Goal: Task Accomplishment & Management: Manage account settings

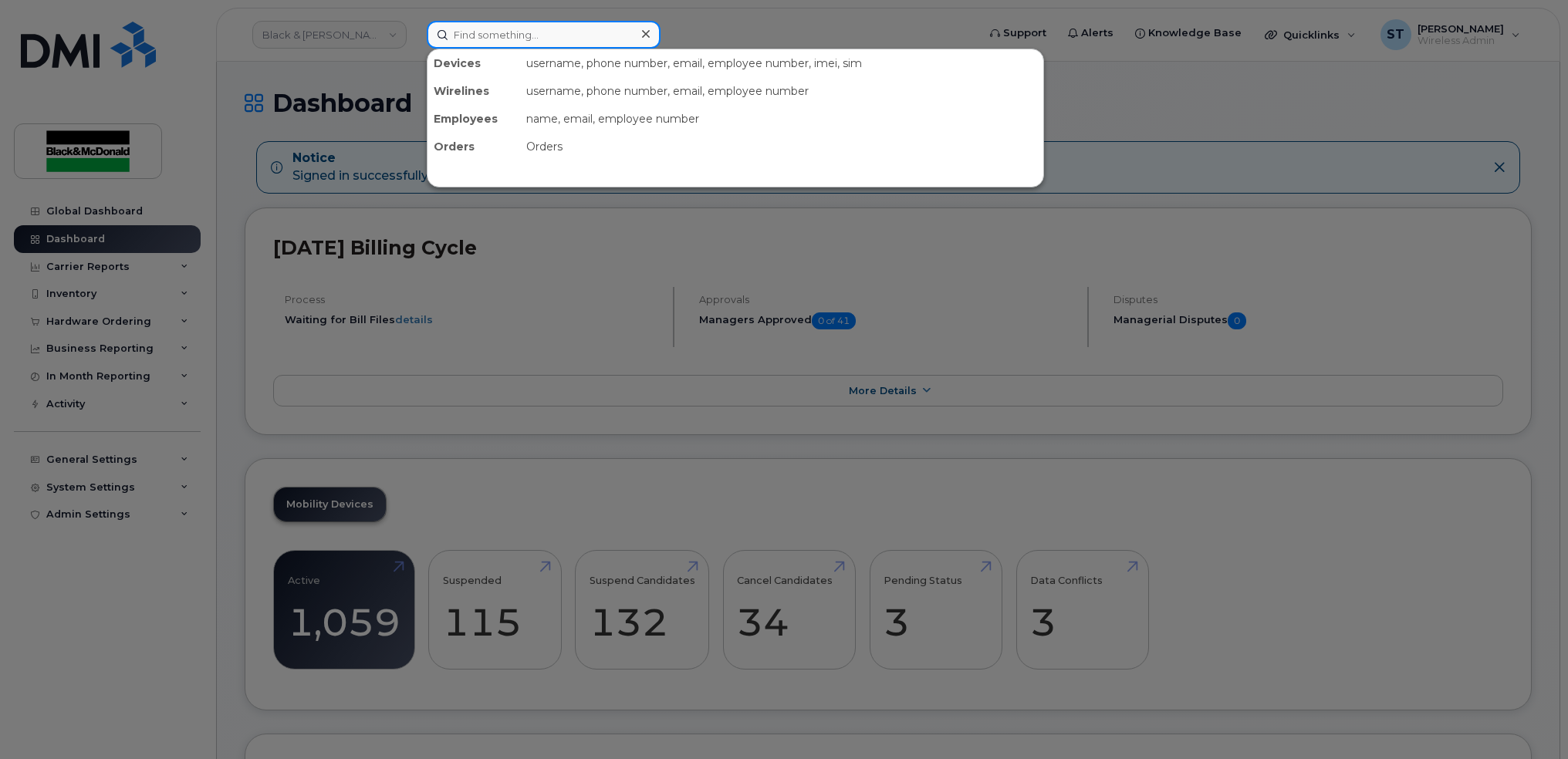
click at [434, 23] on input at bounding box center [544, 34] width 234 height 28
paste input "[PERSON_NAME]"
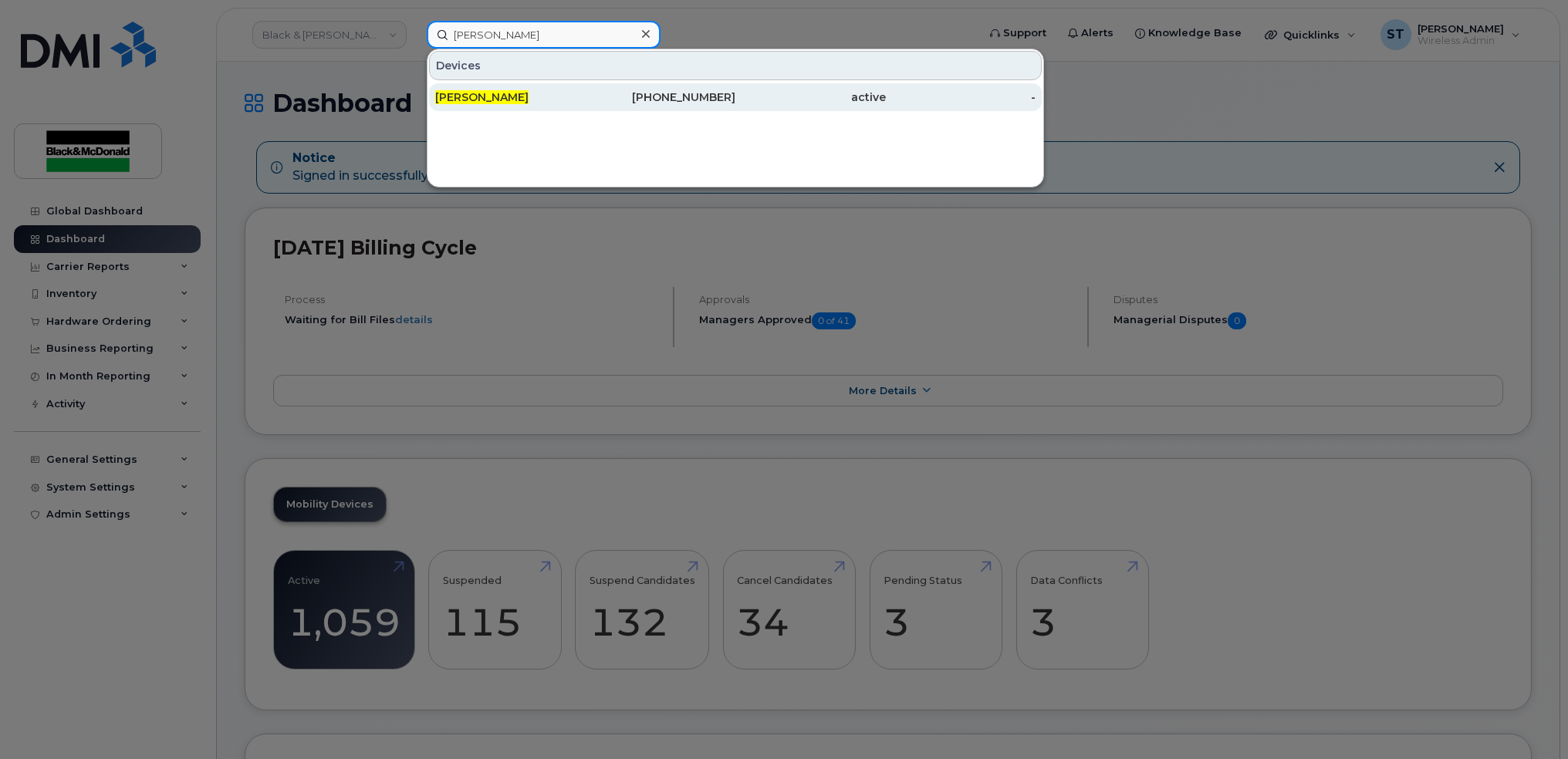
type input "[PERSON_NAME]"
click at [490, 97] on span "[PERSON_NAME]" at bounding box center [482, 97] width 93 height 14
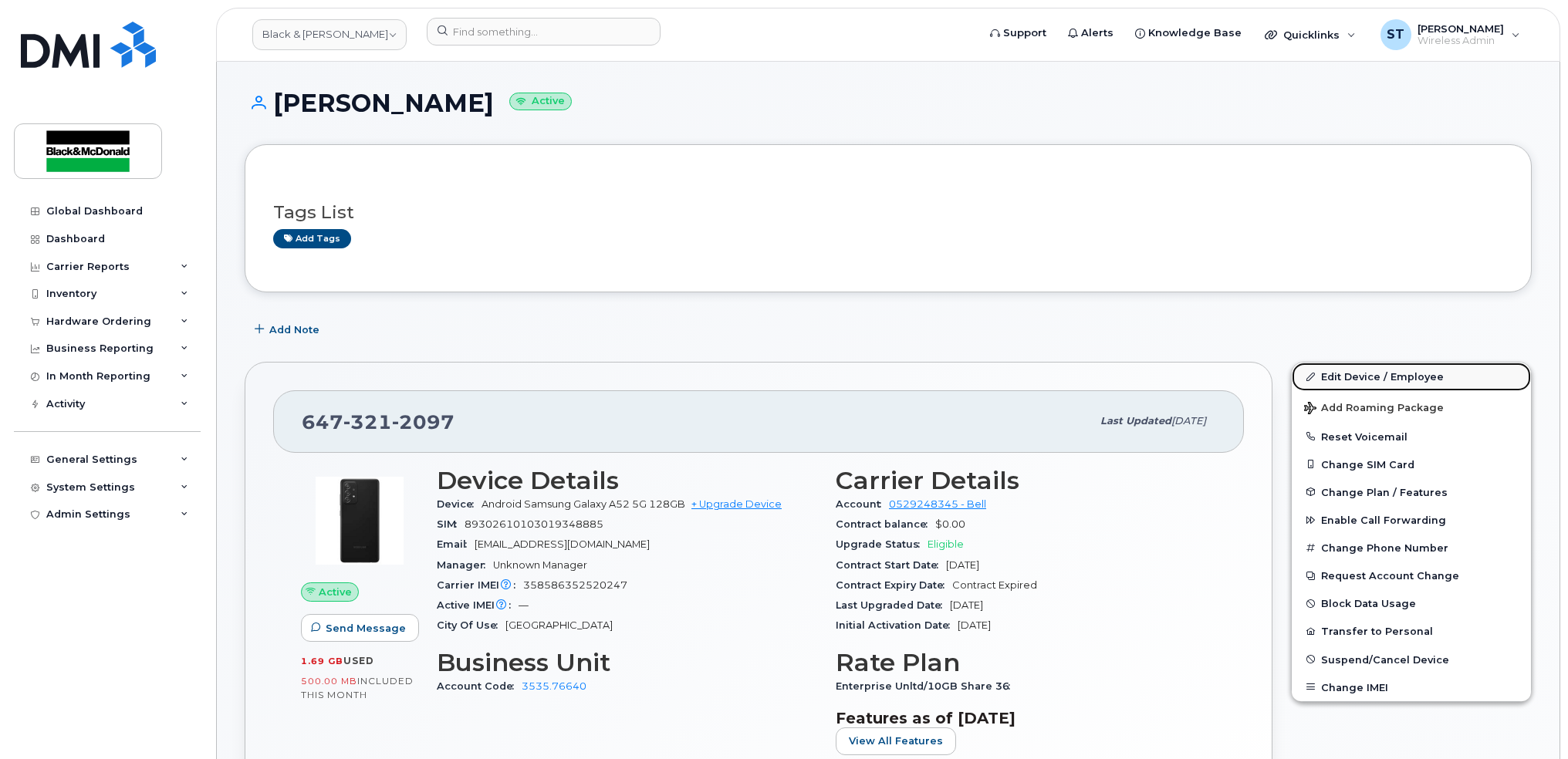
drag, startPoint x: 1410, startPoint y: 385, endPoint x: 1393, endPoint y: 366, distance: 25.5
click at [1410, 385] on link "Edit Device / Employee" at bounding box center [1411, 376] width 239 height 28
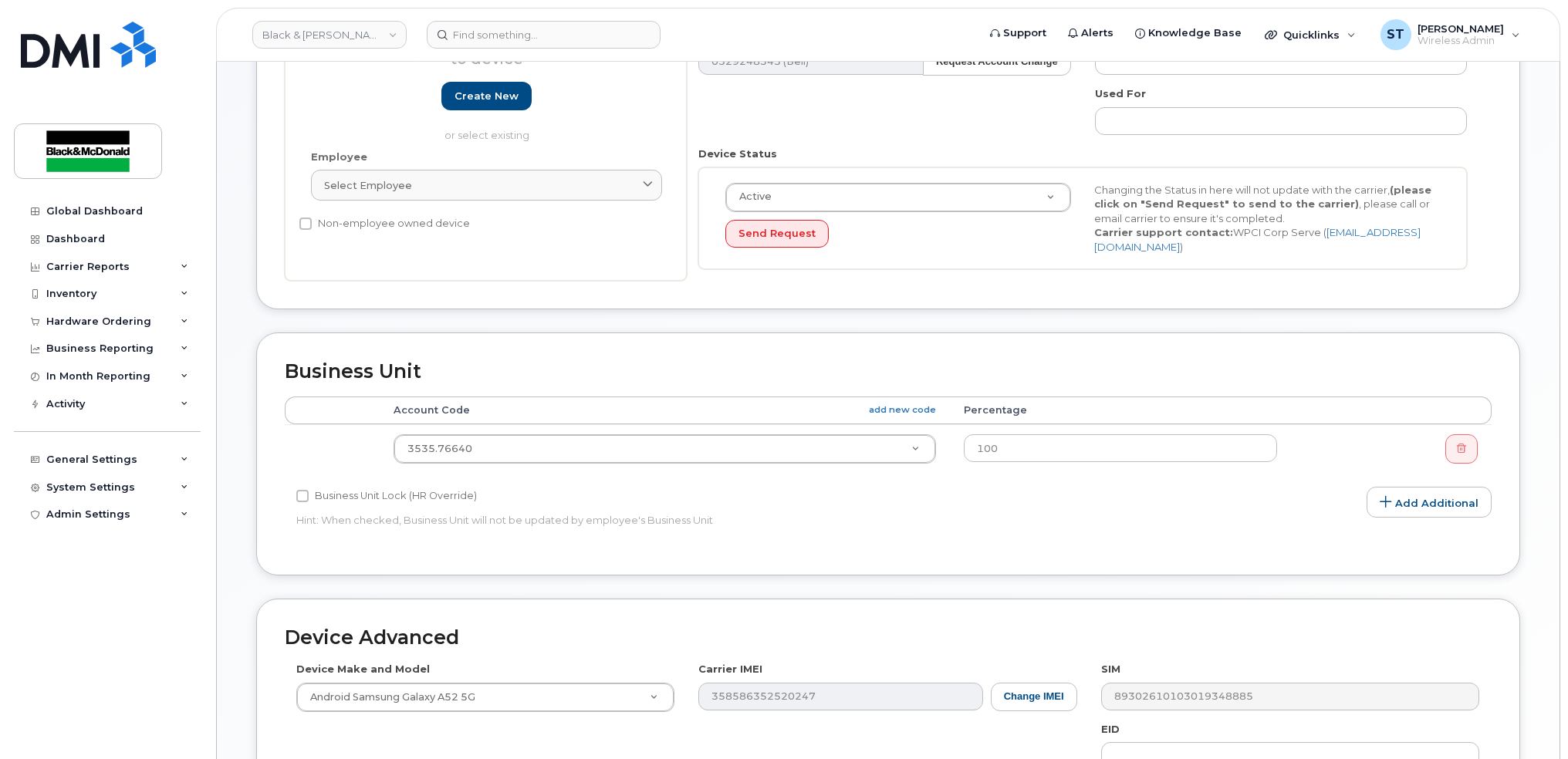
scroll to position [309, 0]
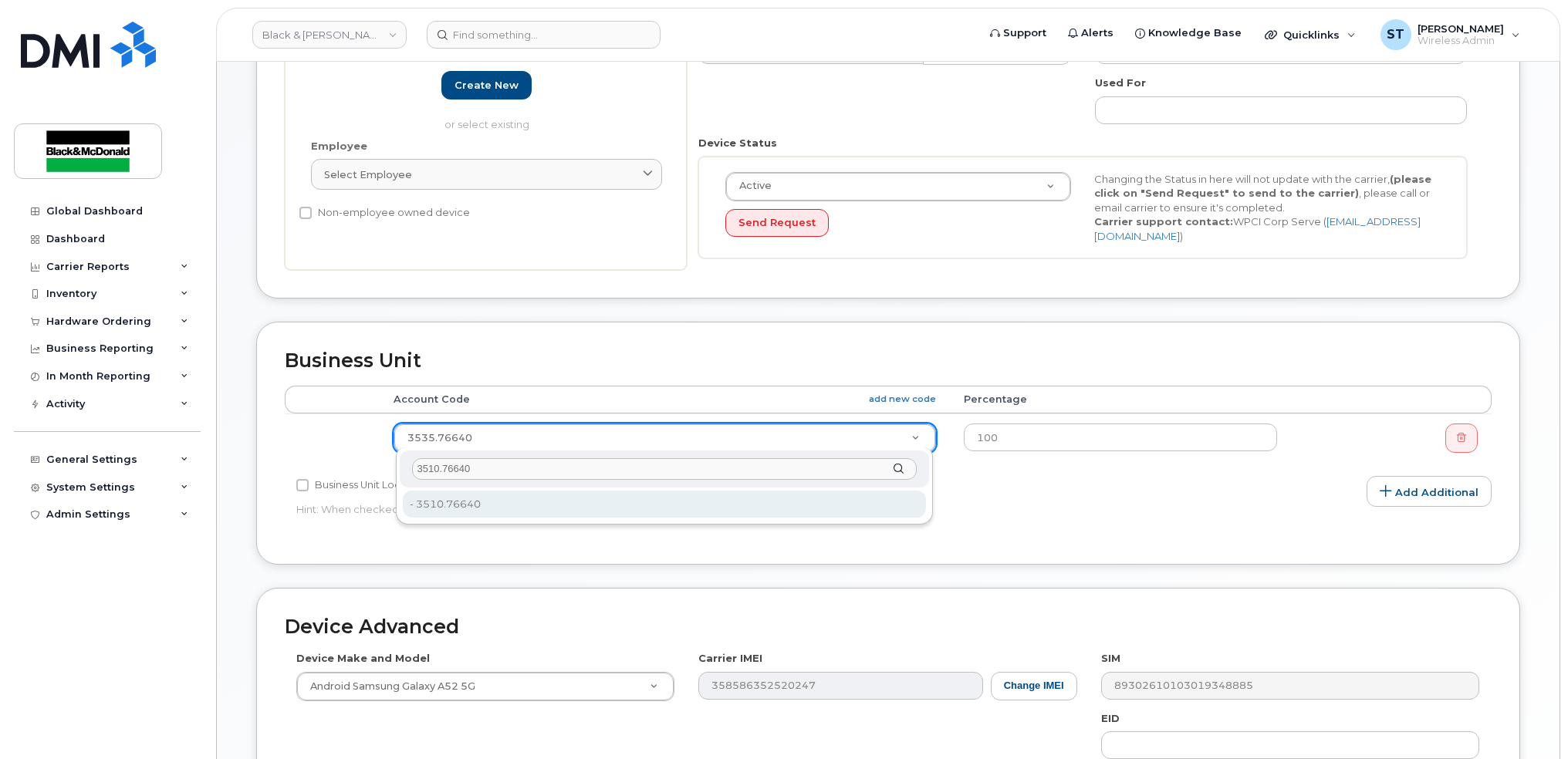
type input "3510.76640"
type input "81180"
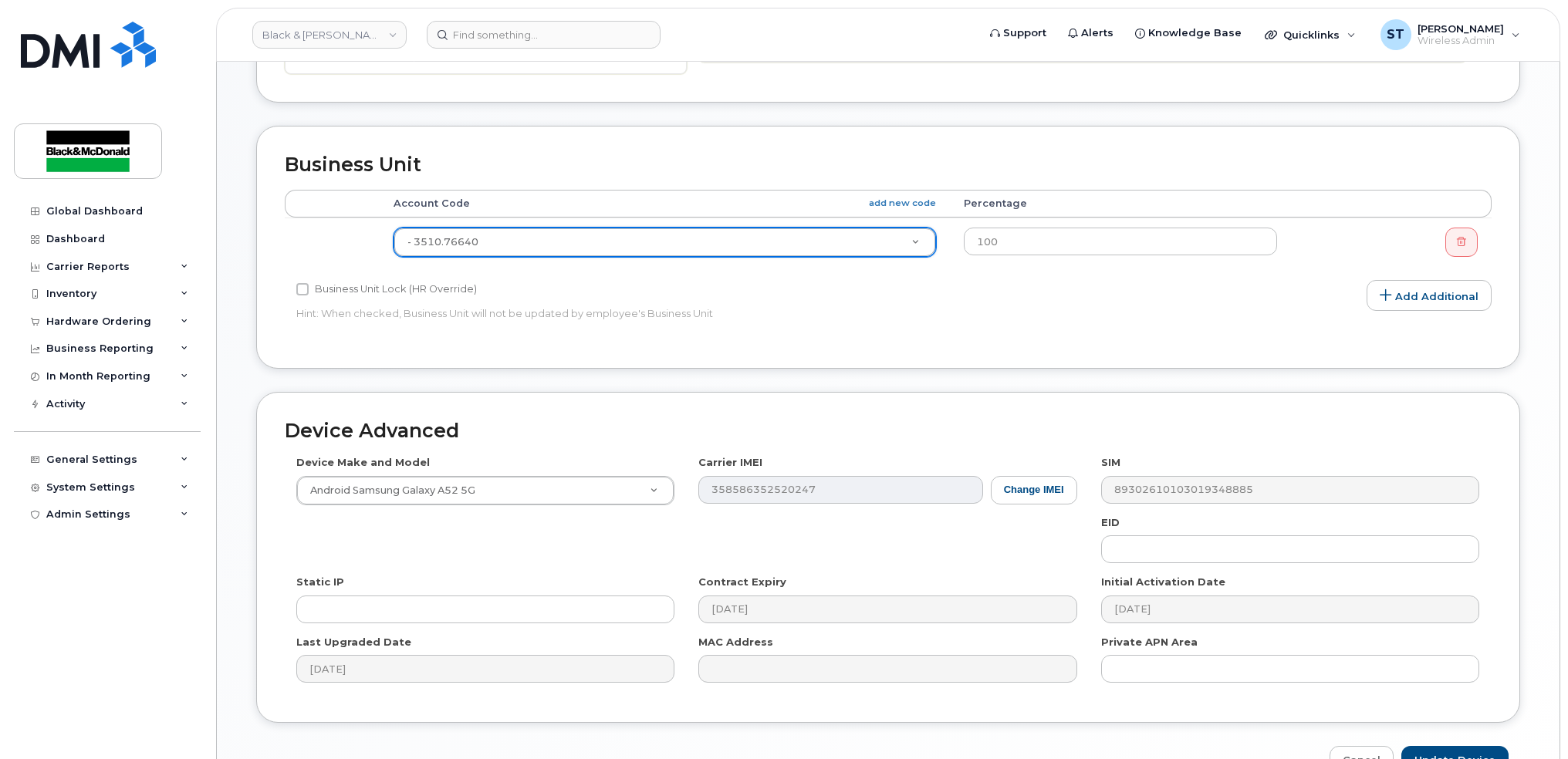
scroll to position [593, 0]
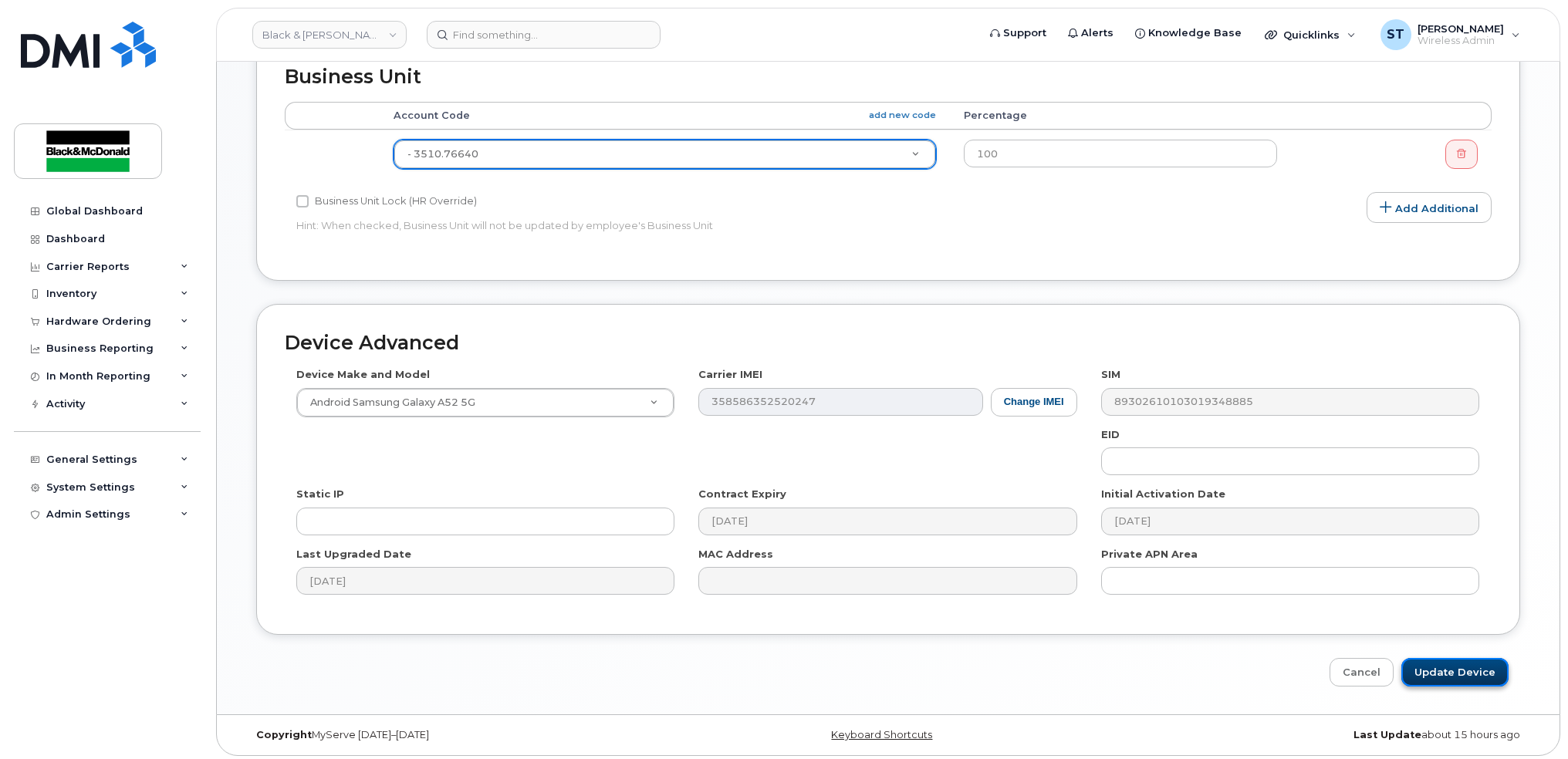
click at [1471, 670] on input "Update Device" at bounding box center [1455, 672] width 108 height 28
type input "Saving..."
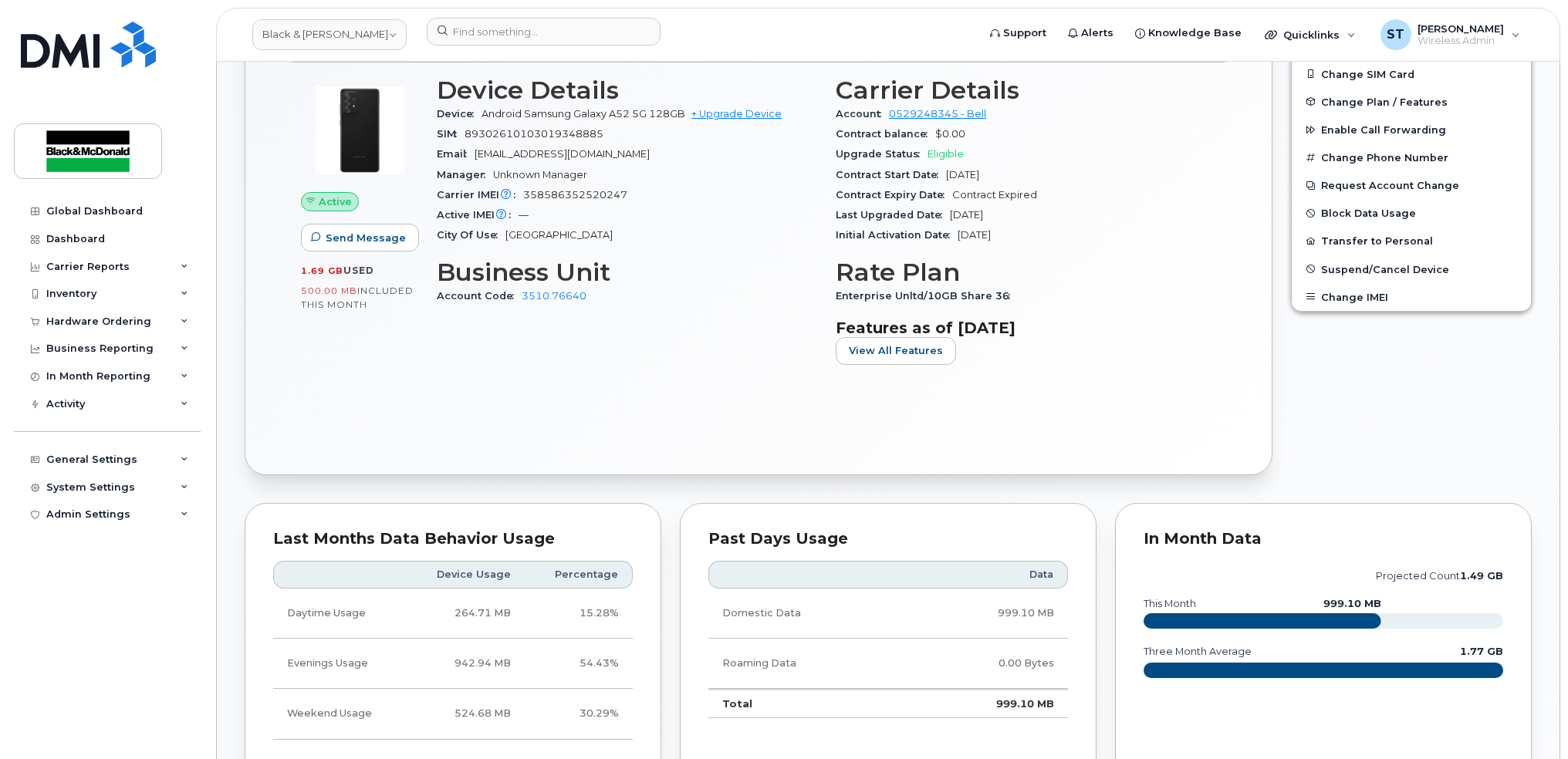
scroll to position [205, 0]
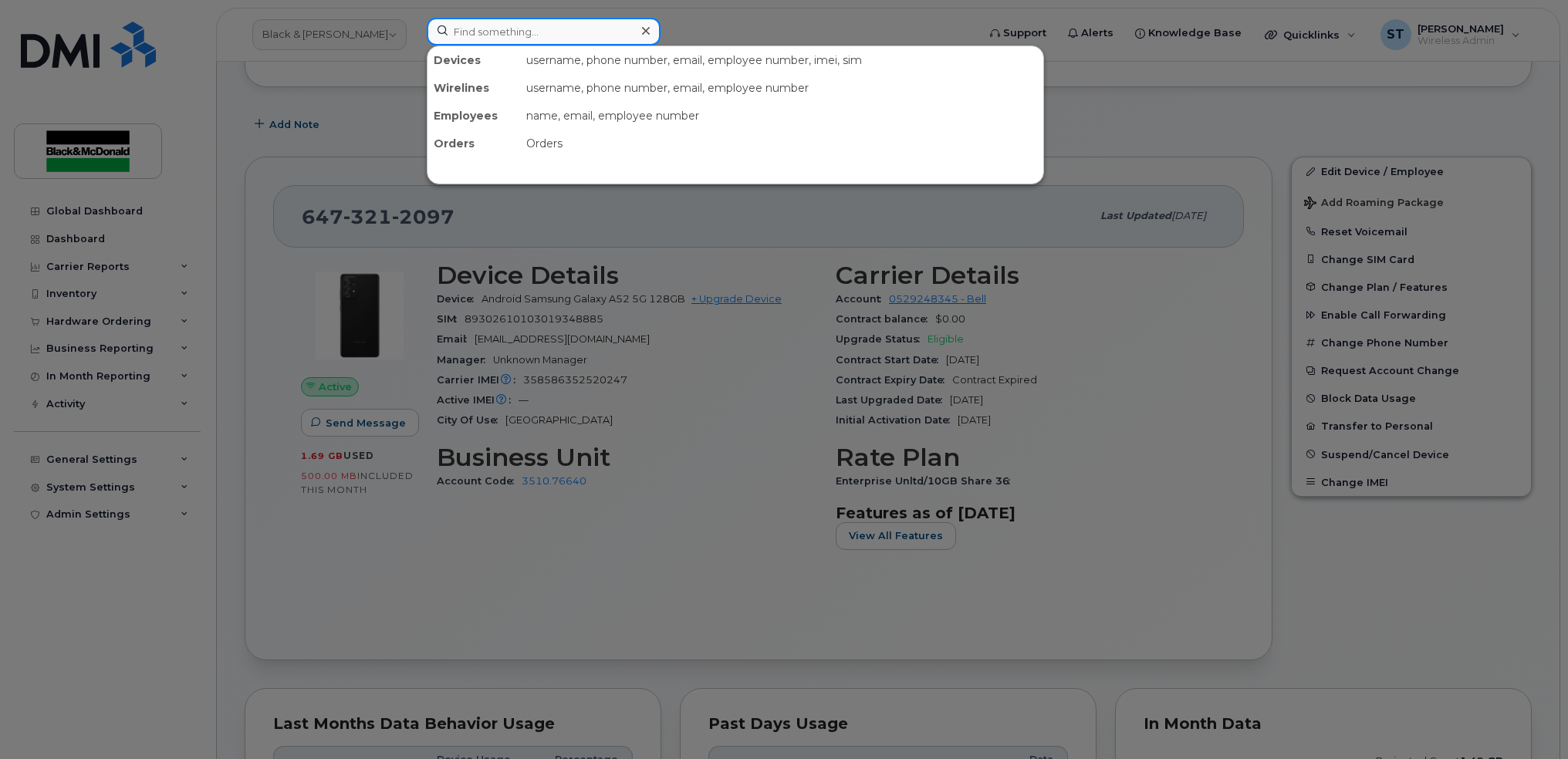
click at [504, 40] on input at bounding box center [544, 31] width 234 height 28
paste input "Paolo Lijoi"
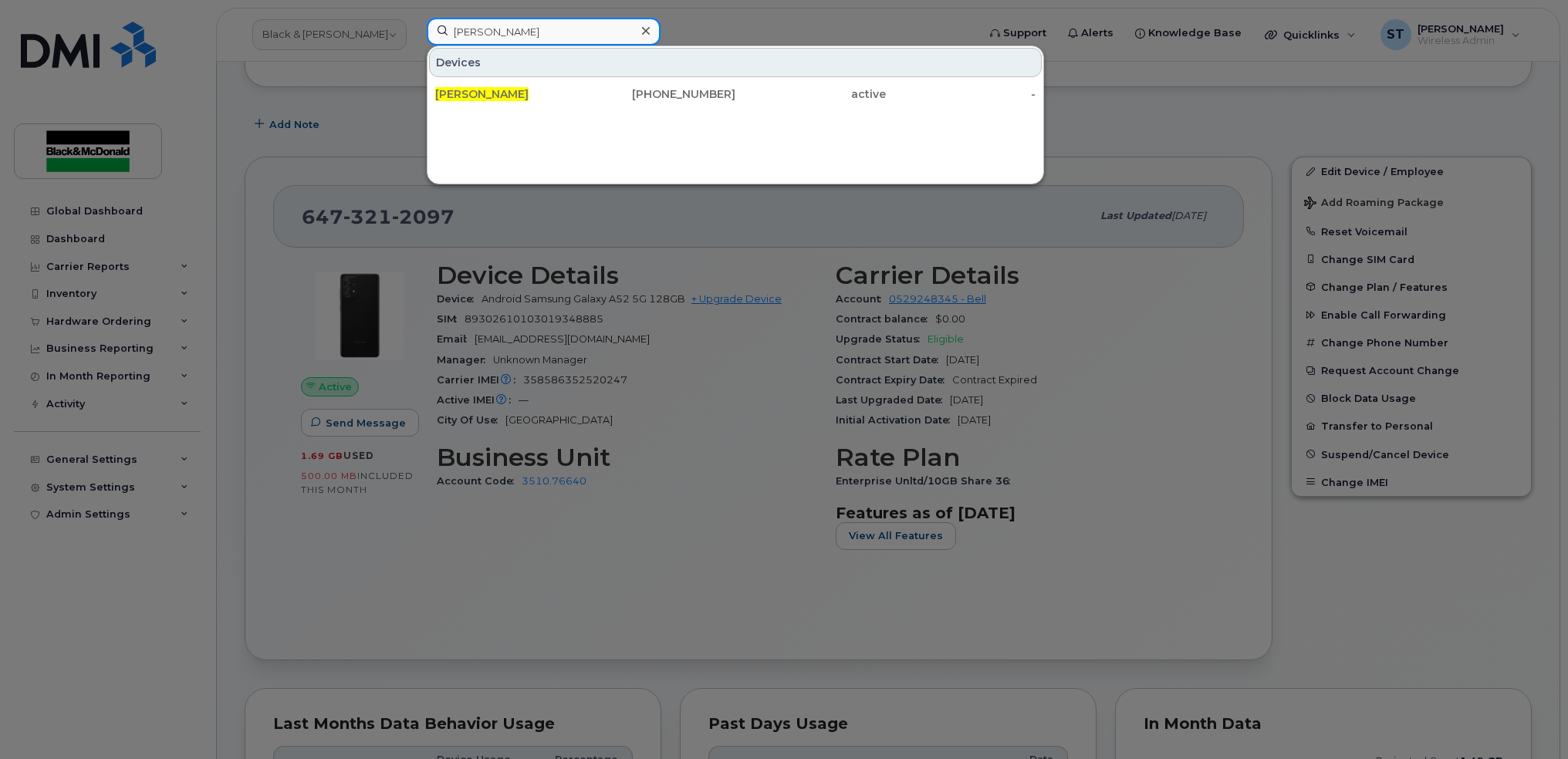
type input "Paolo Lijoi"
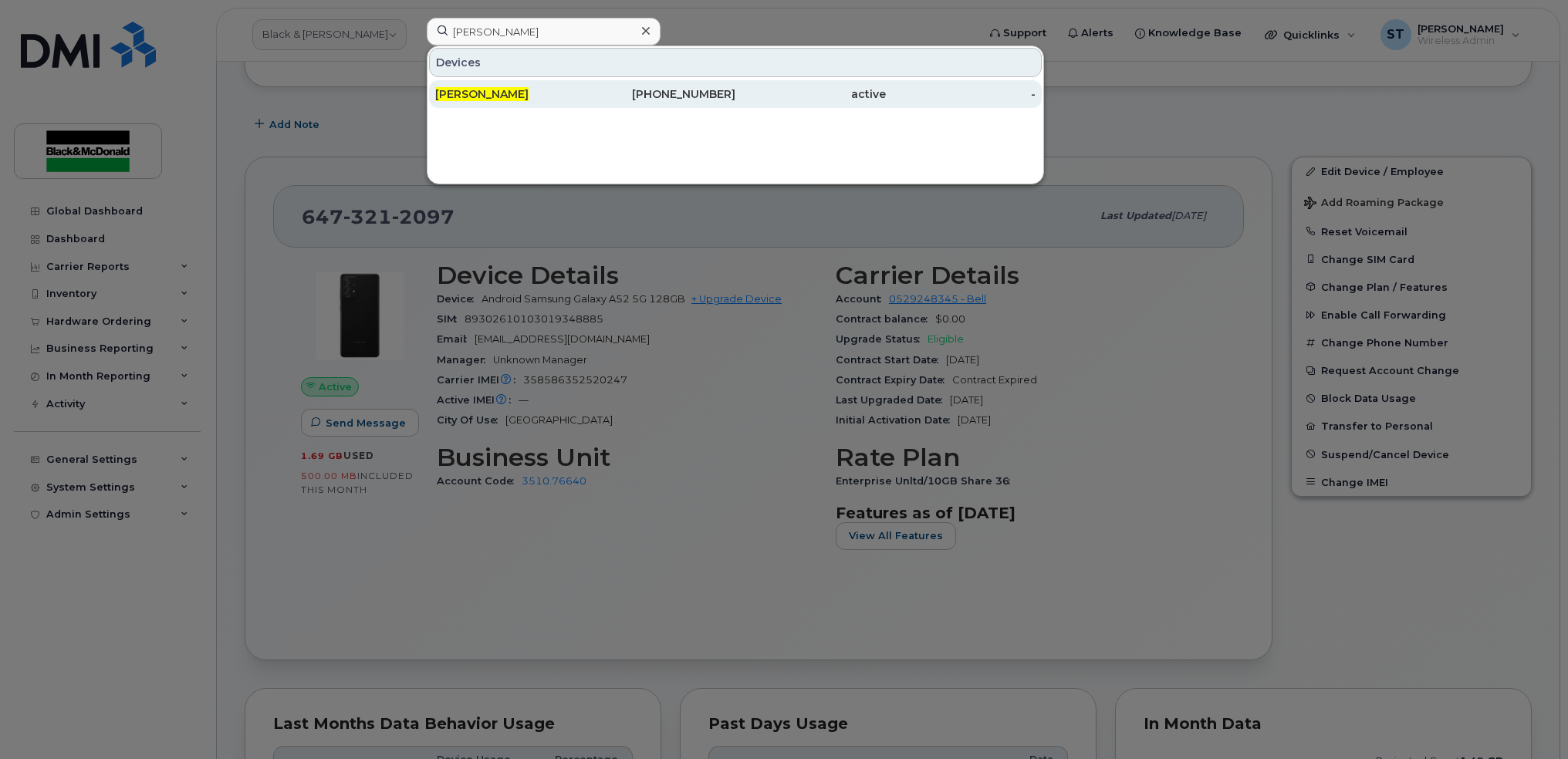
click at [480, 93] on span "Paolo Lijoi" at bounding box center [482, 94] width 93 height 14
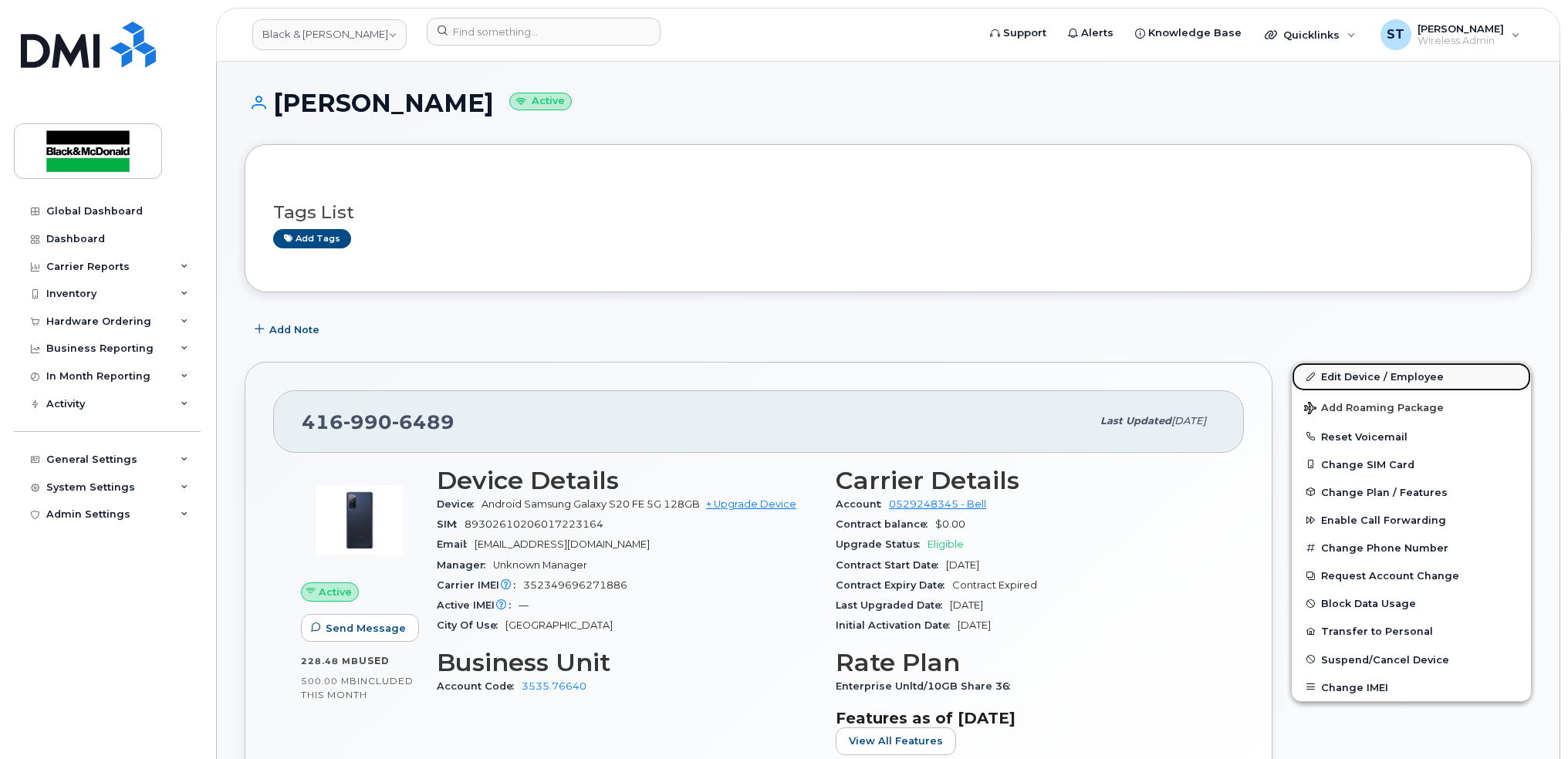
click at [1379, 375] on link "Edit Device / Employee" at bounding box center [1411, 376] width 239 height 28
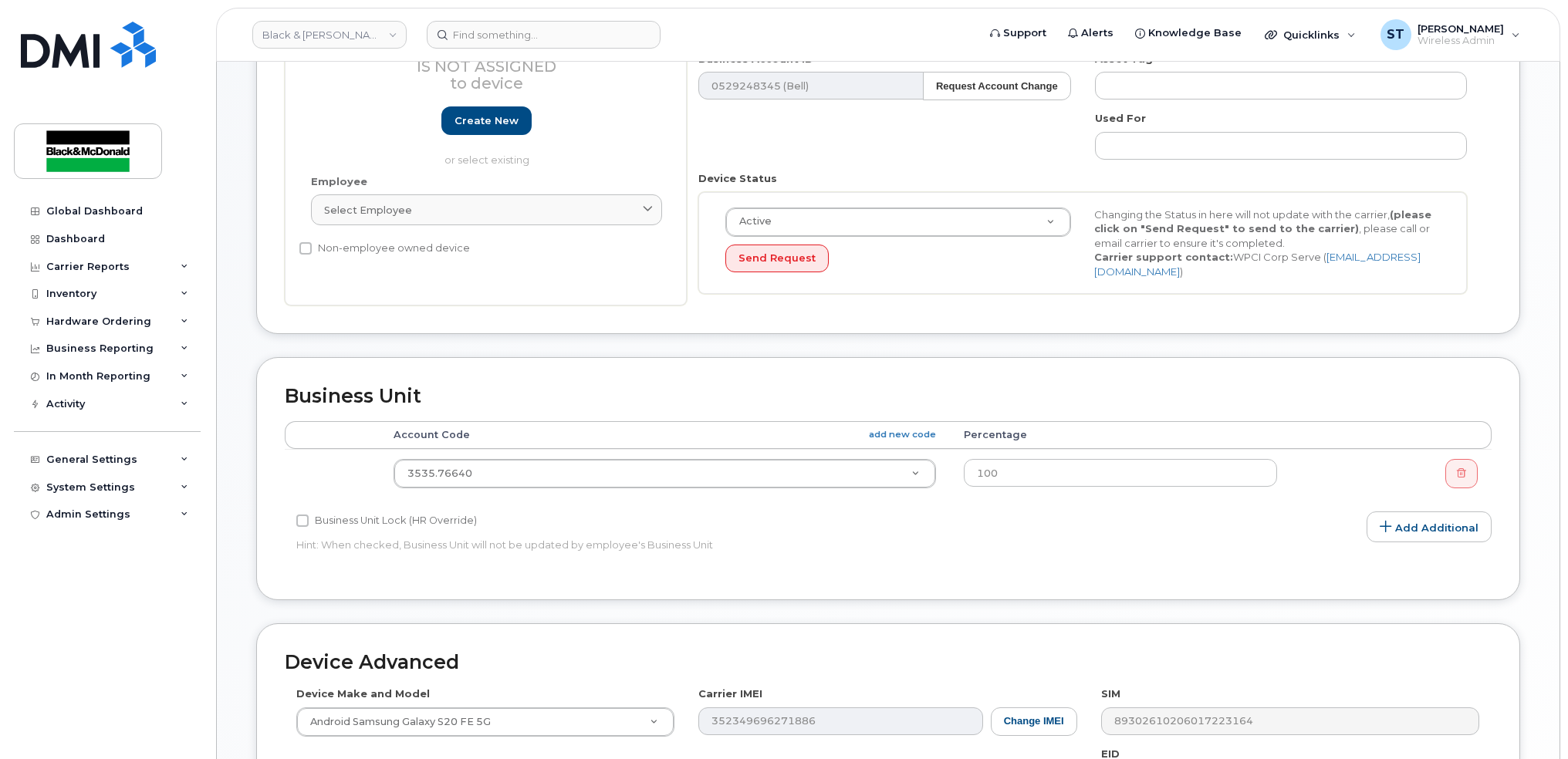
scroll to position [309, 0]
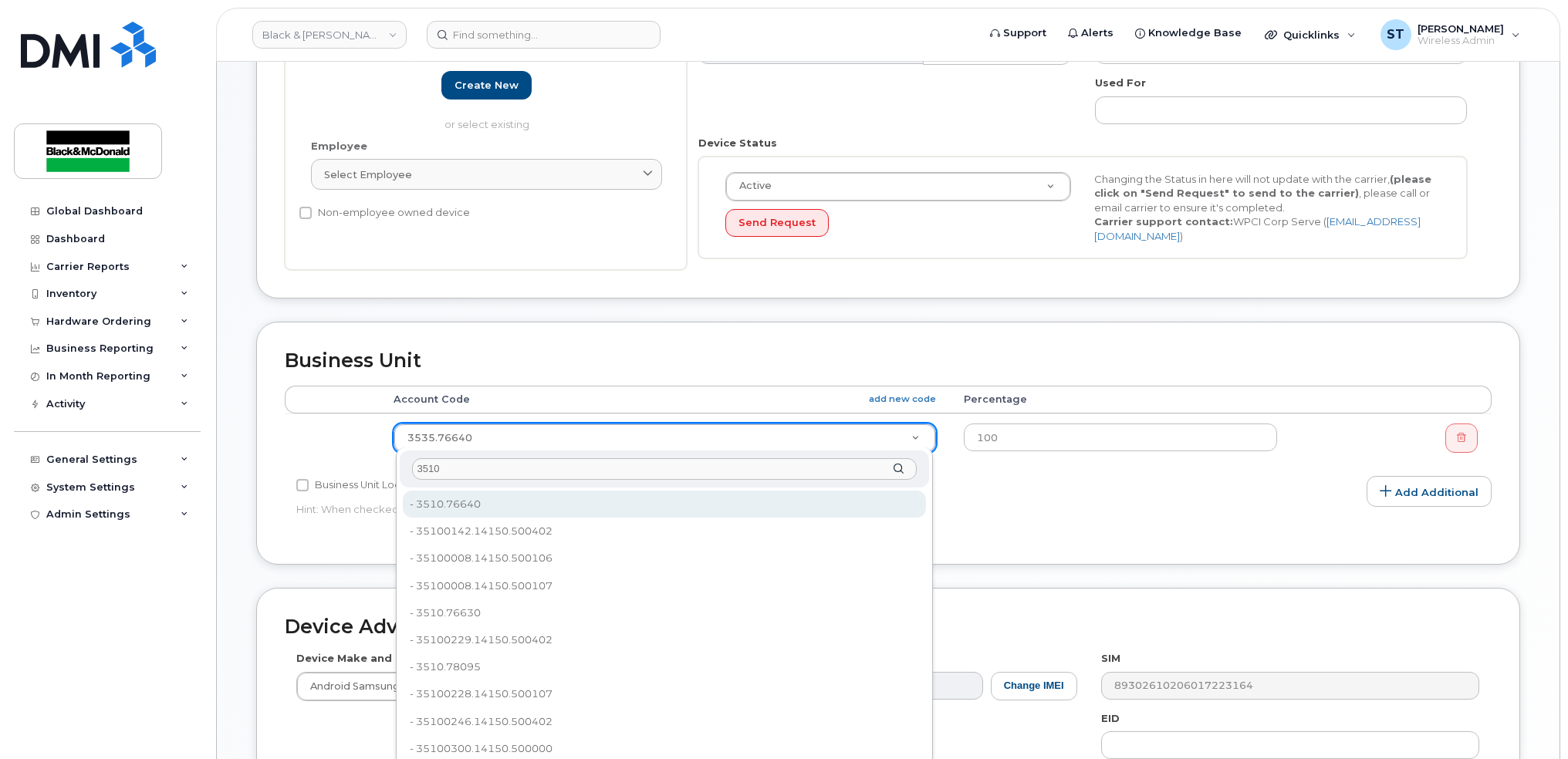
type input "3510"
type input "81180"
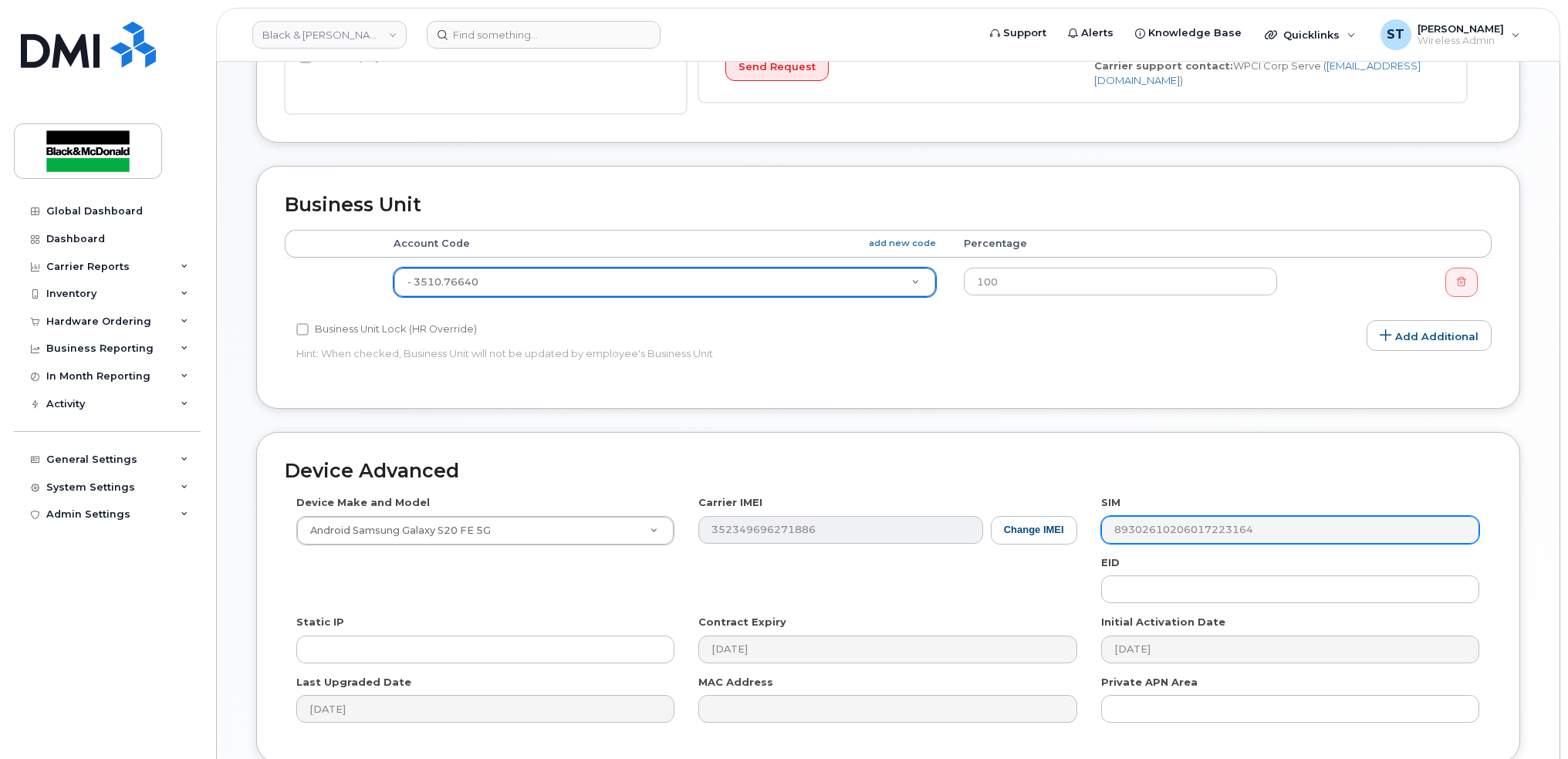
scroll to position [593, 0]
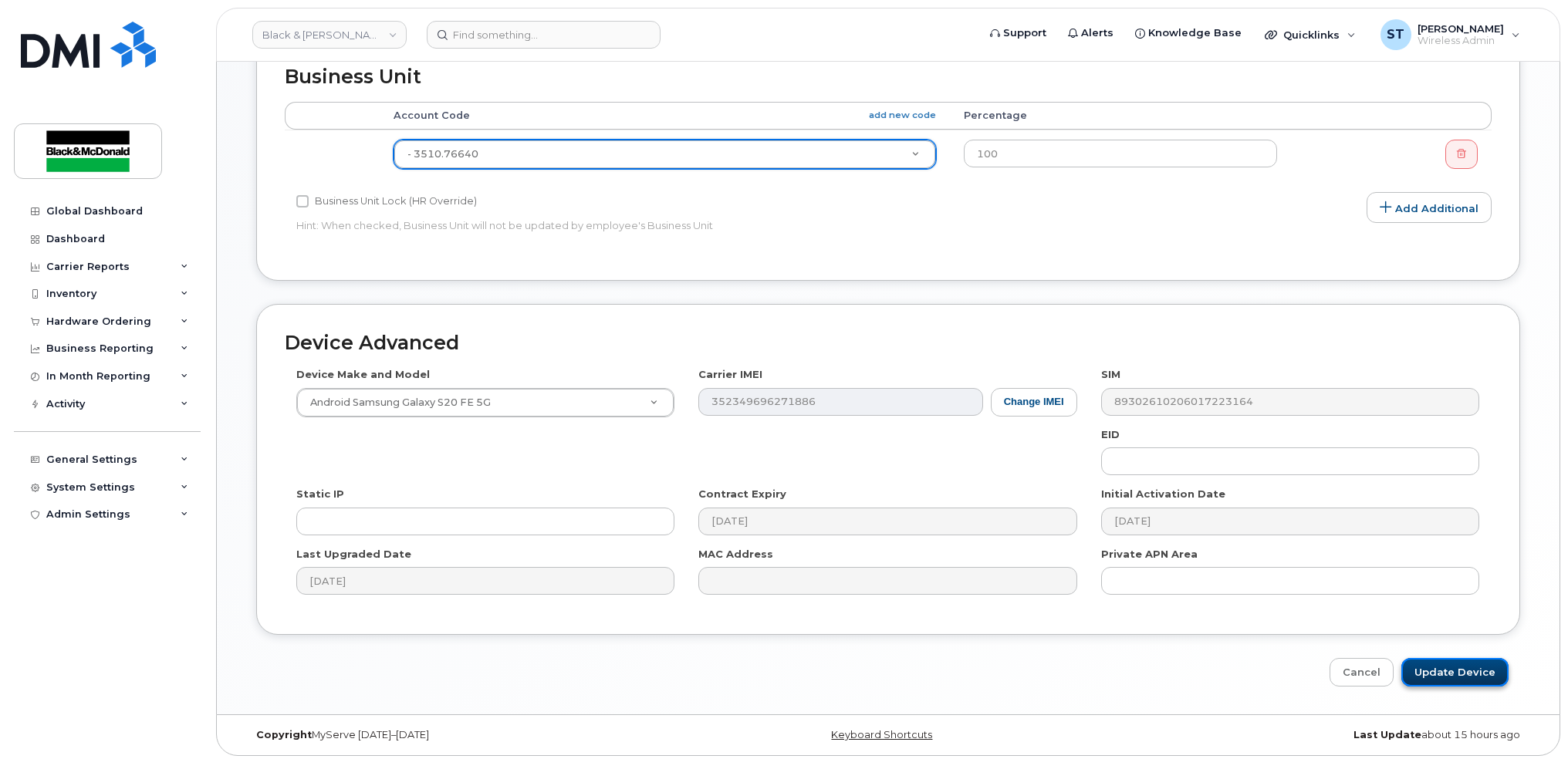
click at [1458, 670] on input "Update Device" at bounding box center [1455, 672] width 108 height 28
type input "Saving..."
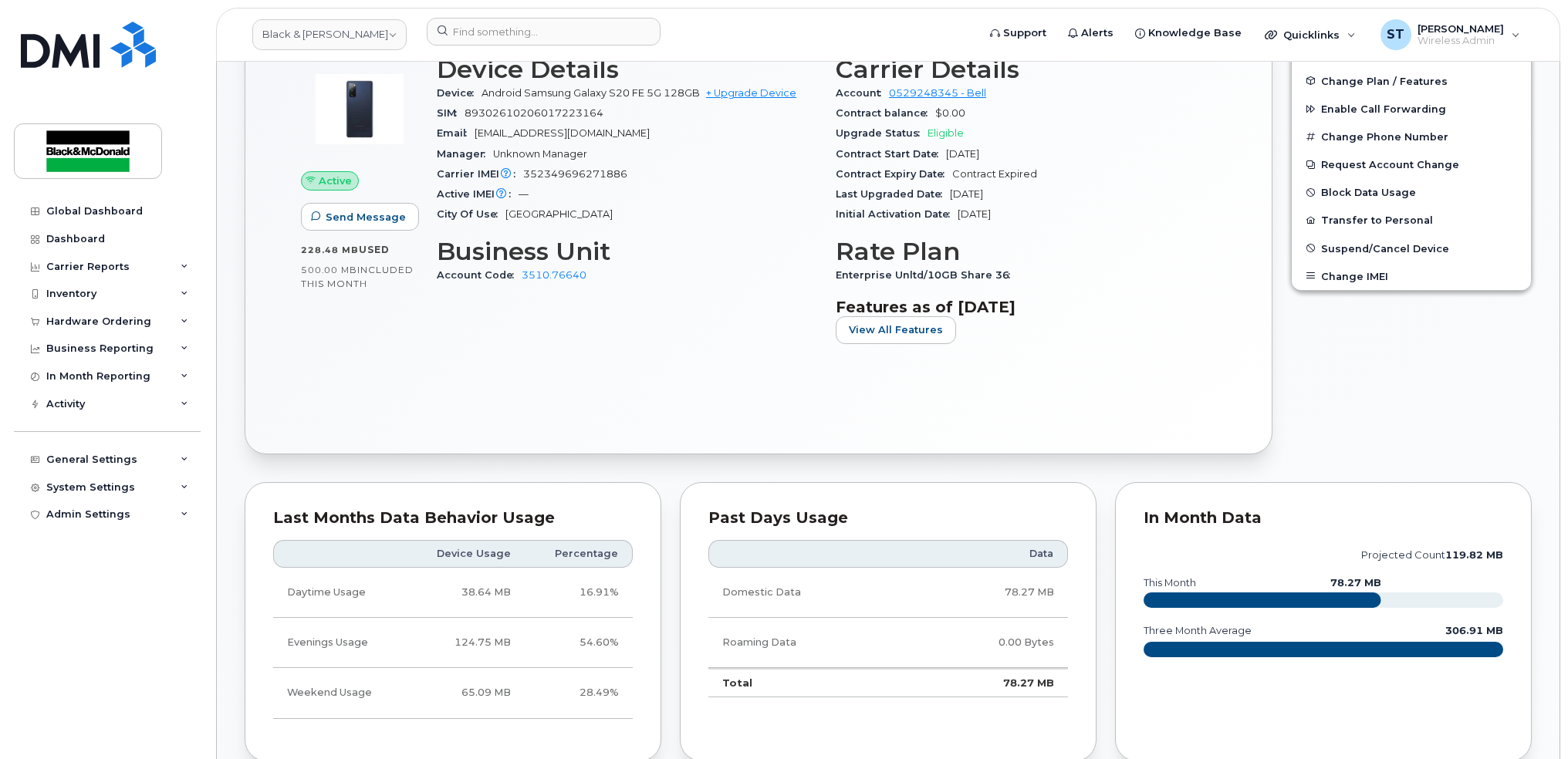
scroll to position [822, 0]
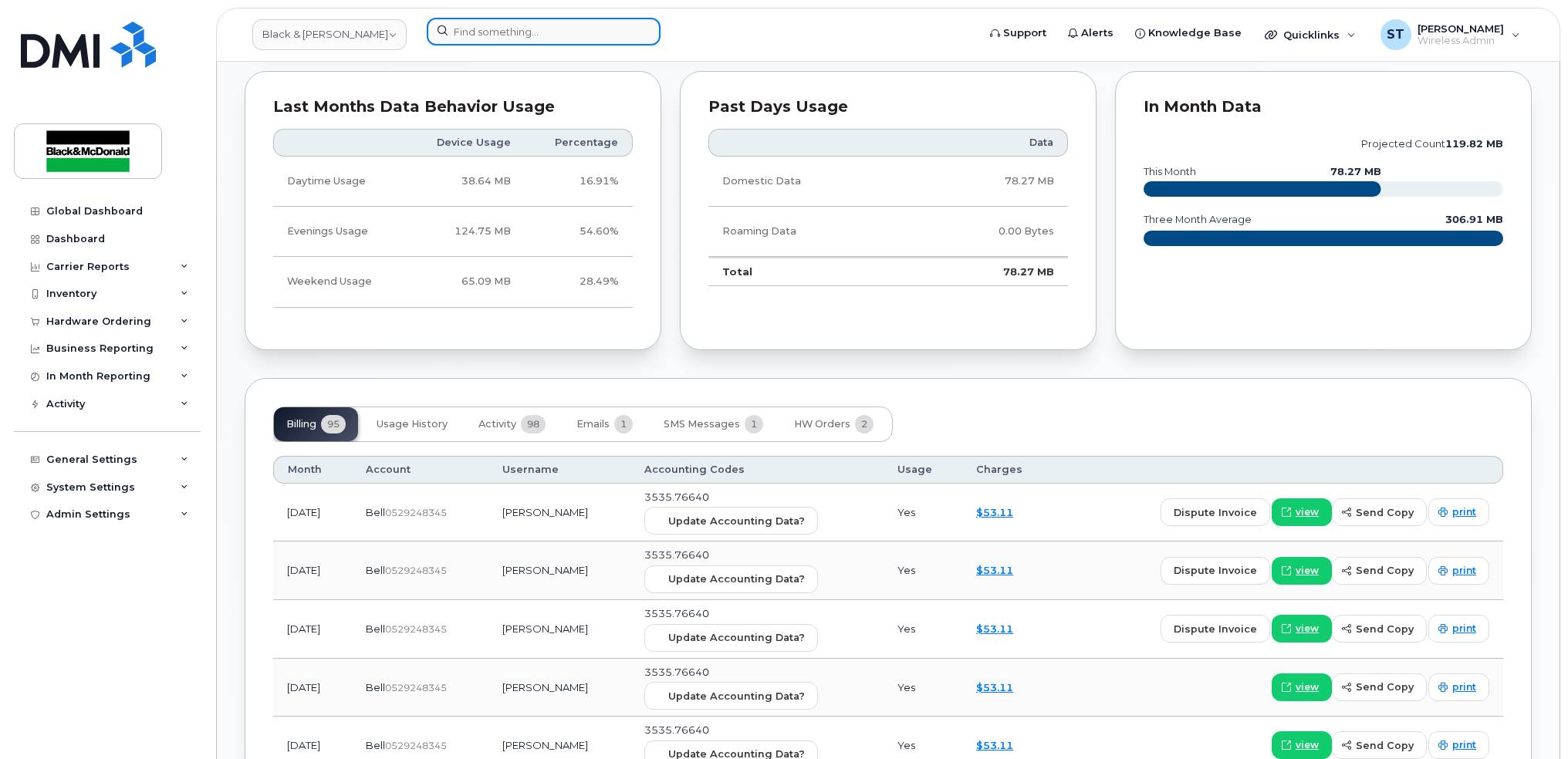
click at [514, 28] on input at bounding box center [544, 31] width 234 height 28
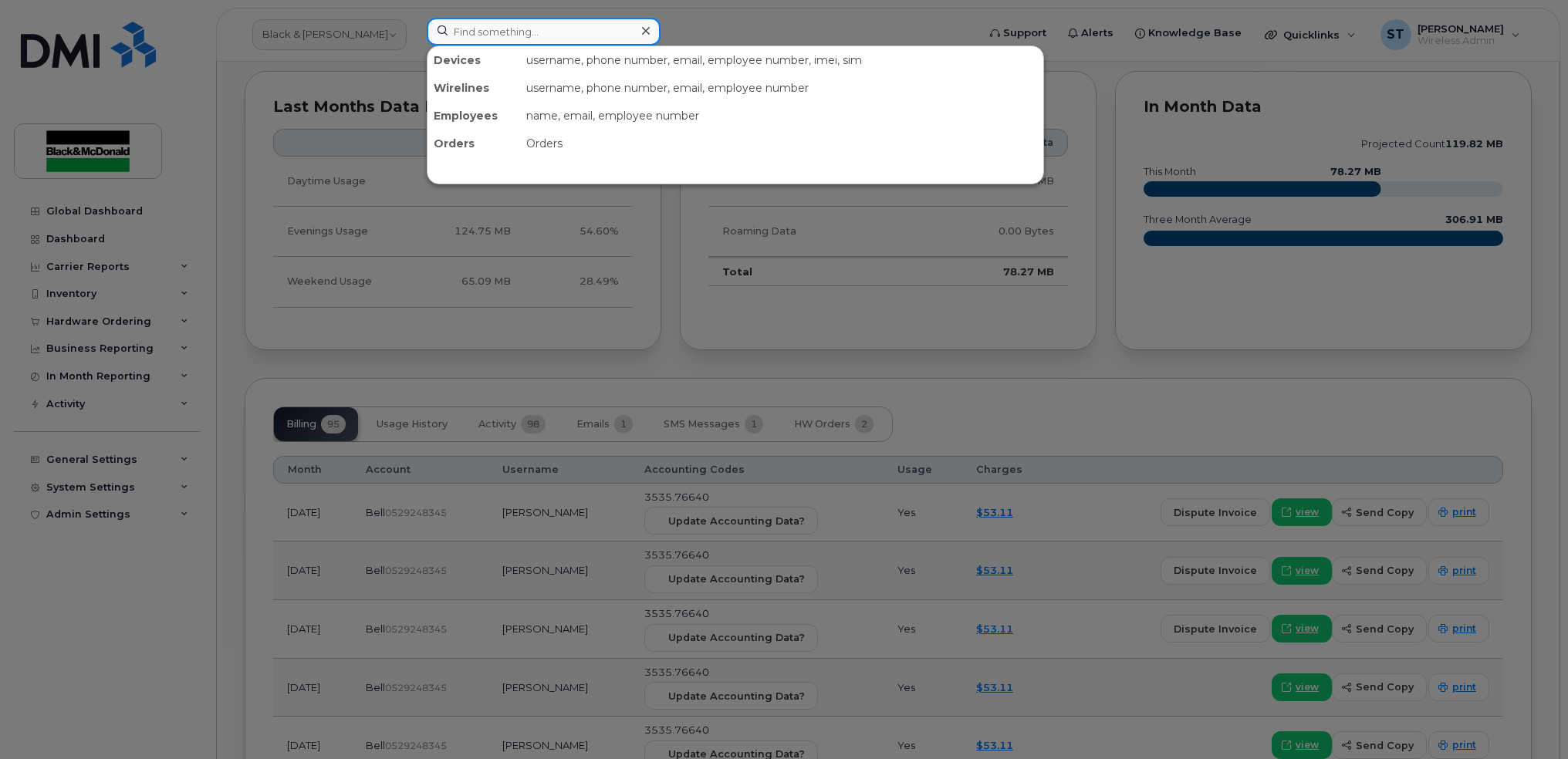
paste input "Paolo Lijoi"
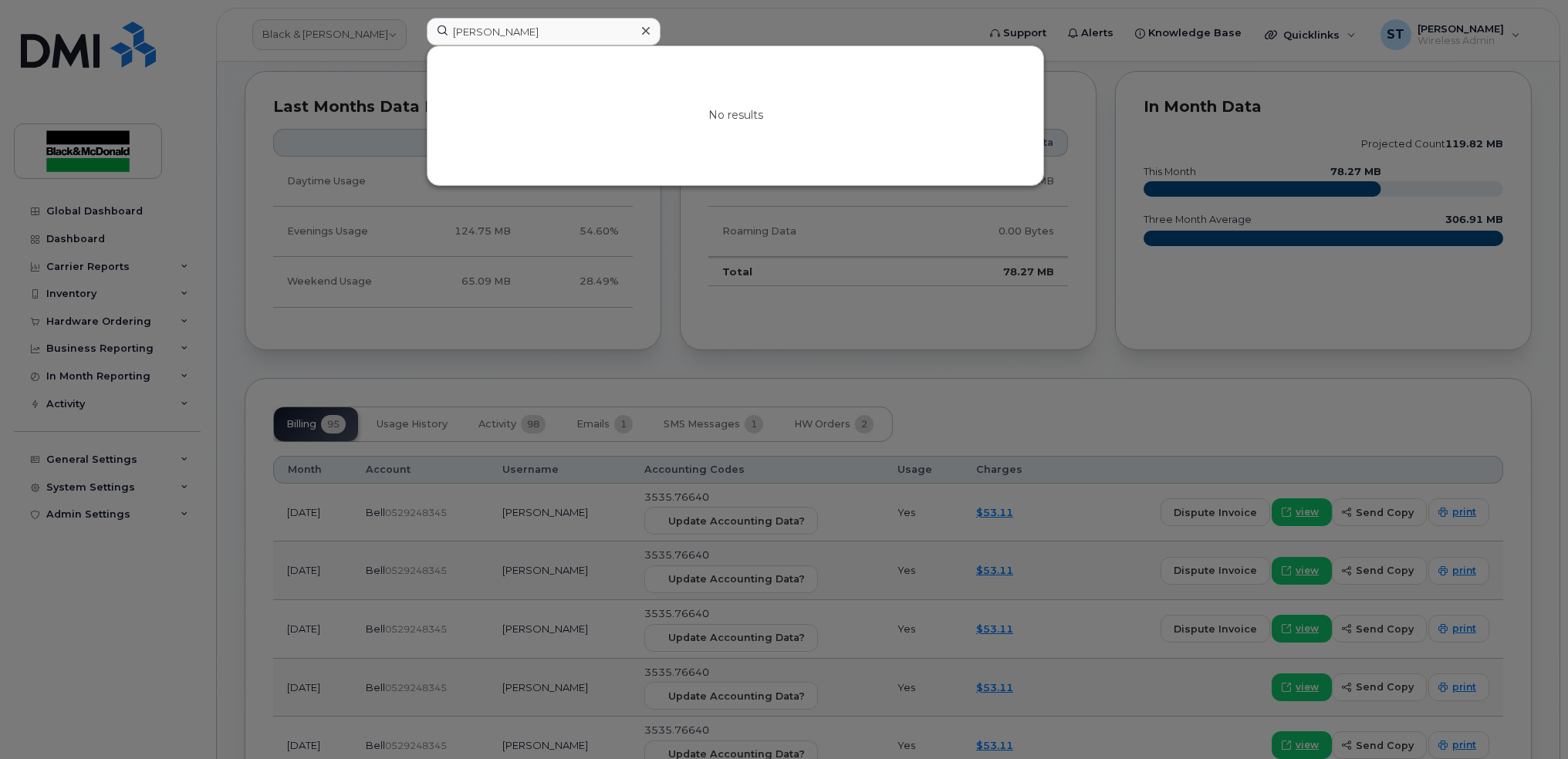
click at [551, 16] on div at bounding box center [784, 380] width 1568 height 759
drag, startPoint x: 641, startPoint y: 38, endPoint x: 434, endPoint y: 22, distance: 207.6
click at [434, 22] on input "Paolo Lijoi" at bounding box center [544, 31] width 234 height 28
paste input "6475293805"
click at [458, 33] on input "6475293805" at bounding box center [544, 31] width 234 height 28
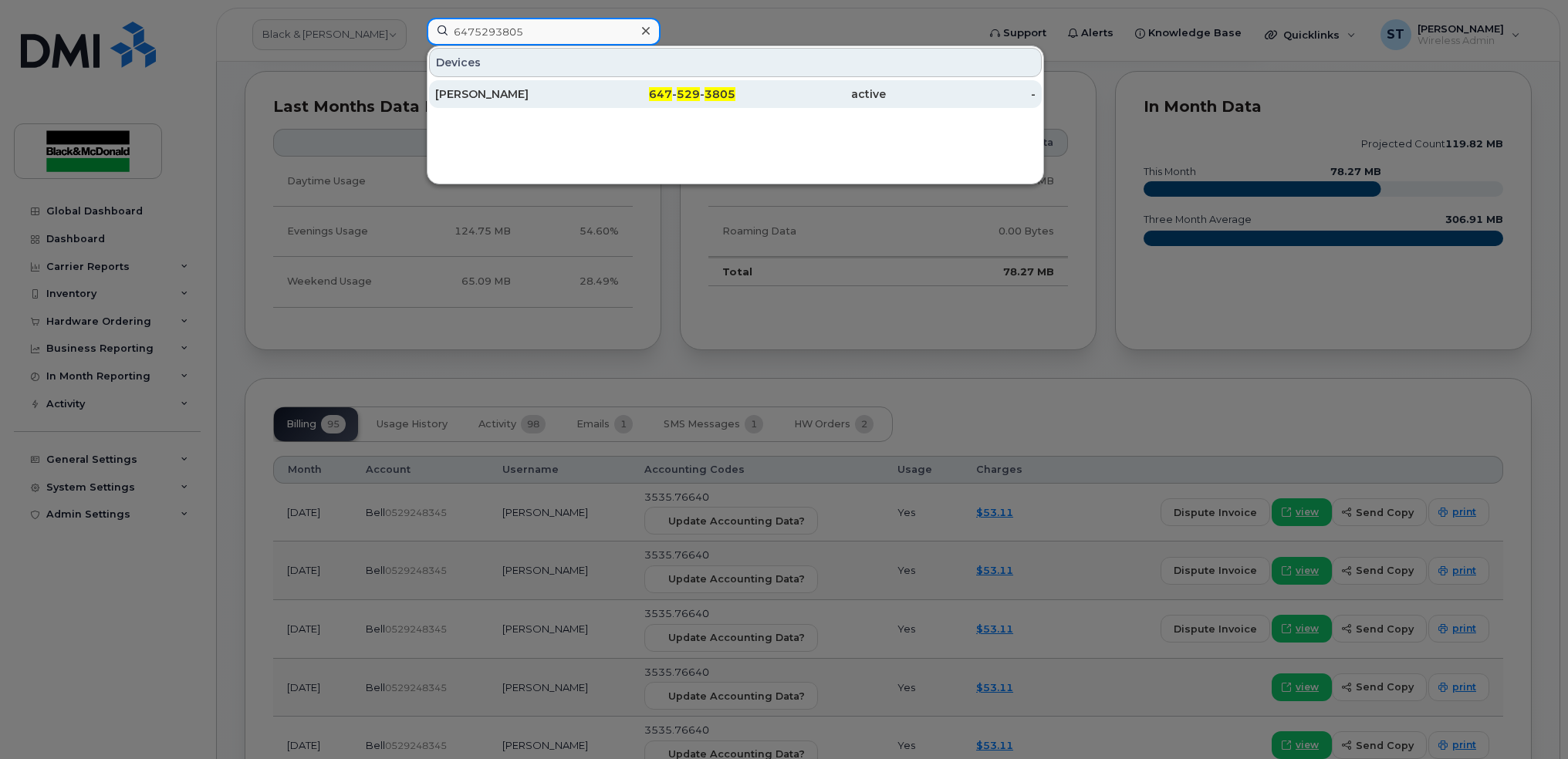
type input "6475293805"
click at [585, 86] on div "[PERSON_NAME]" at bounding box center [661, 93] width 150 height 28
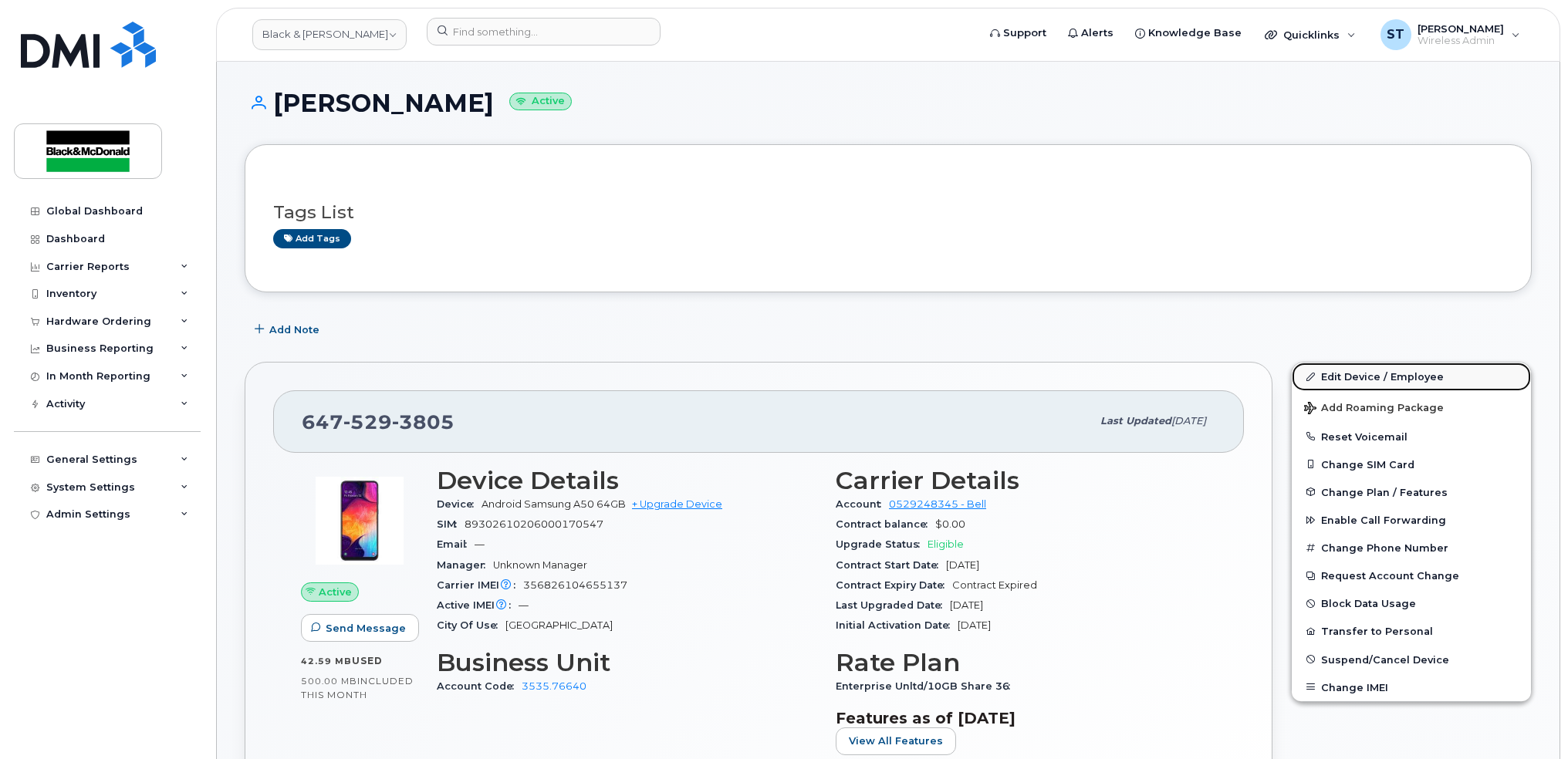
click at [1403, 371] on link "Edit Device / Employee" at bounding box center [1411, 376] width 239 height 28
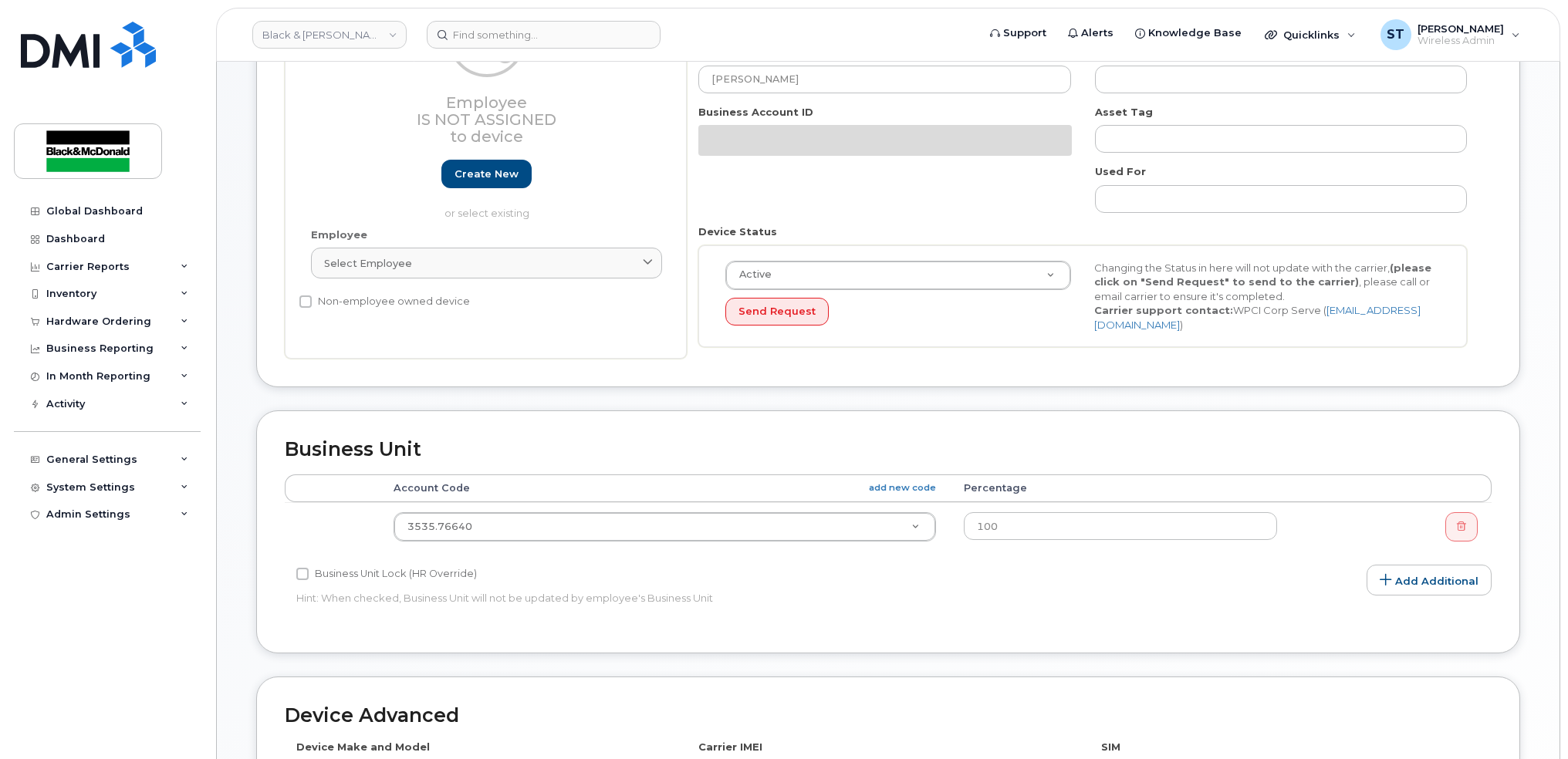
scroll to position [309, 0]
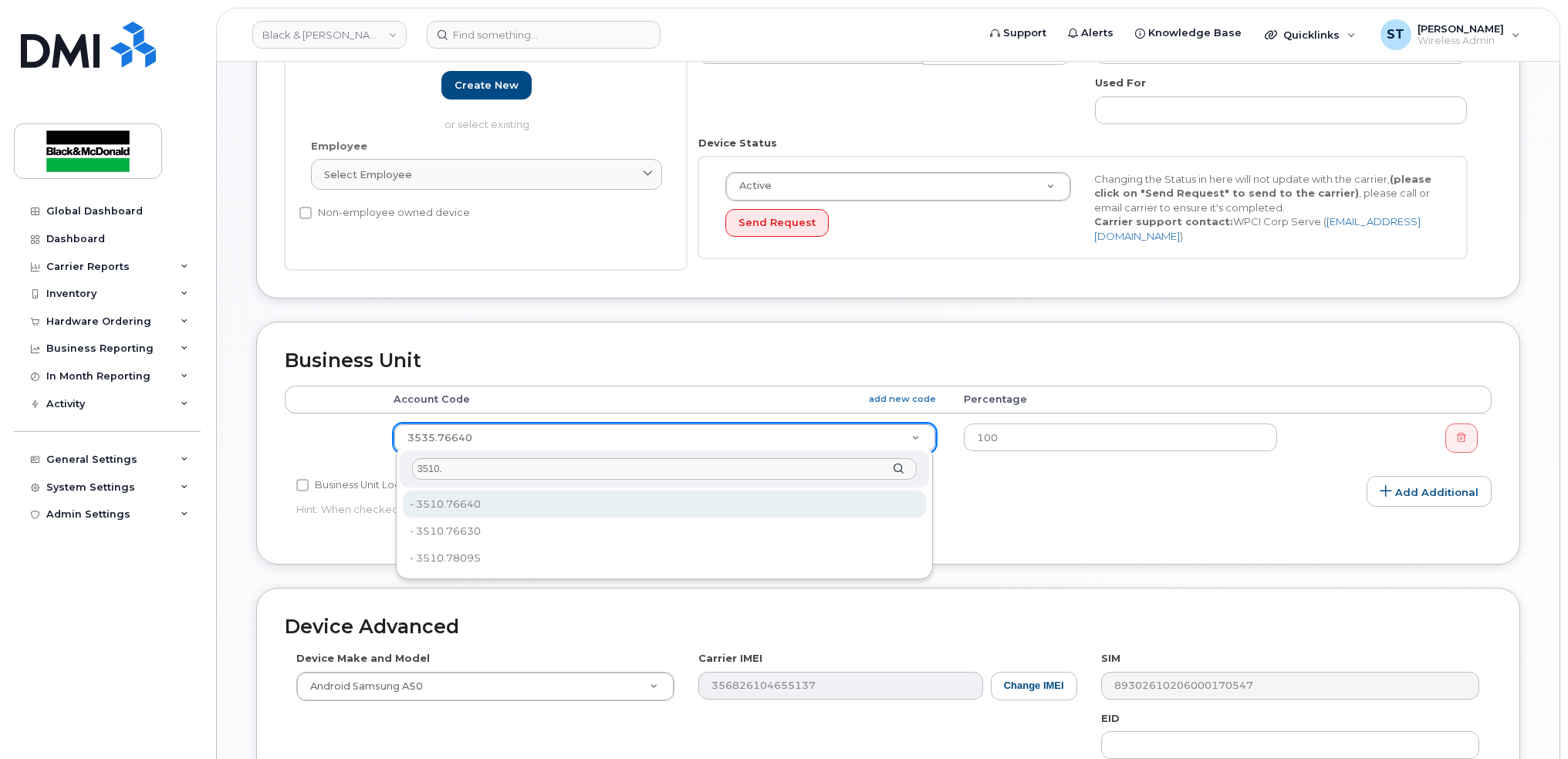
type input "3510."
type input "81180"
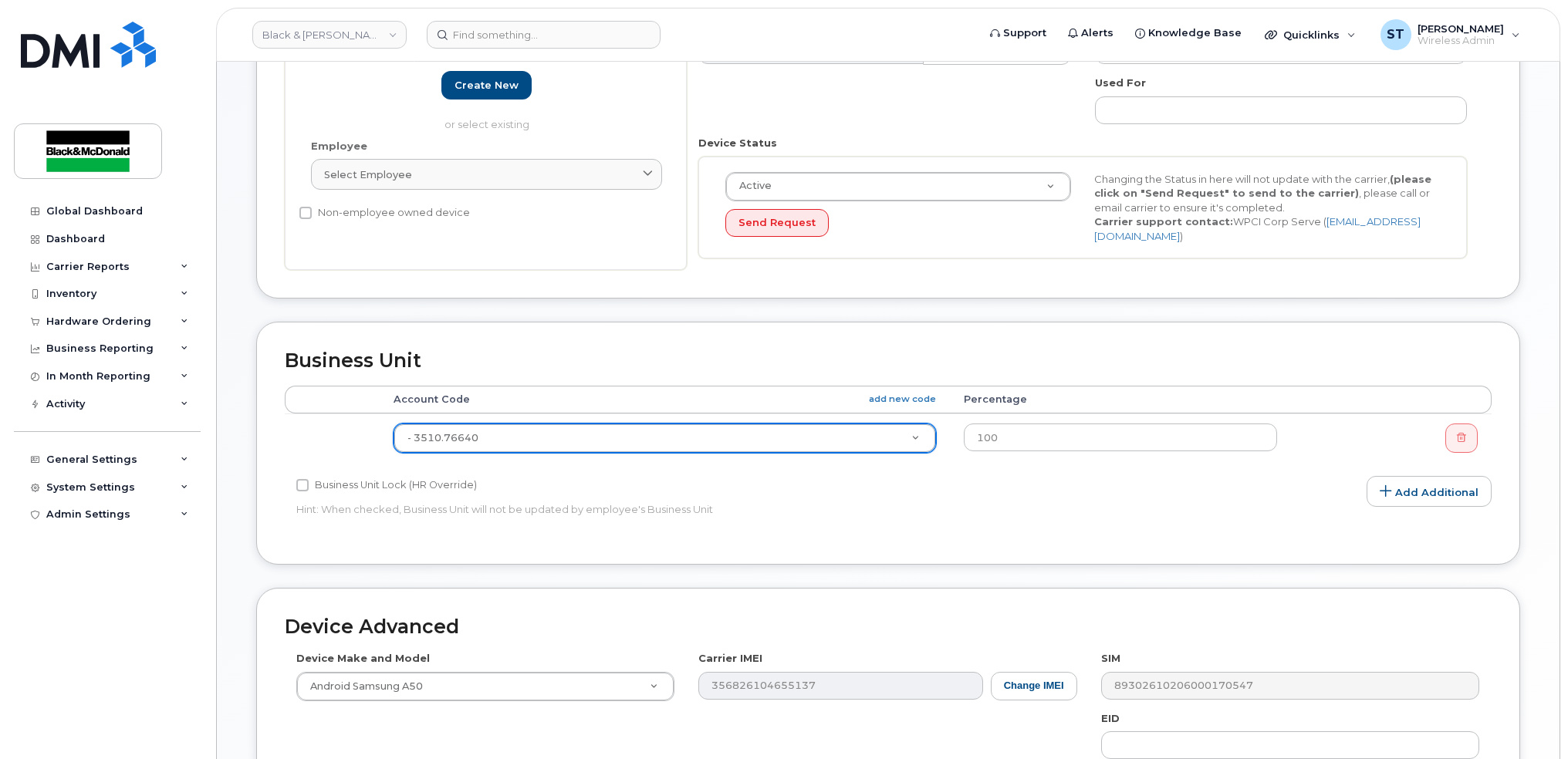
scroll to position [593, 0]
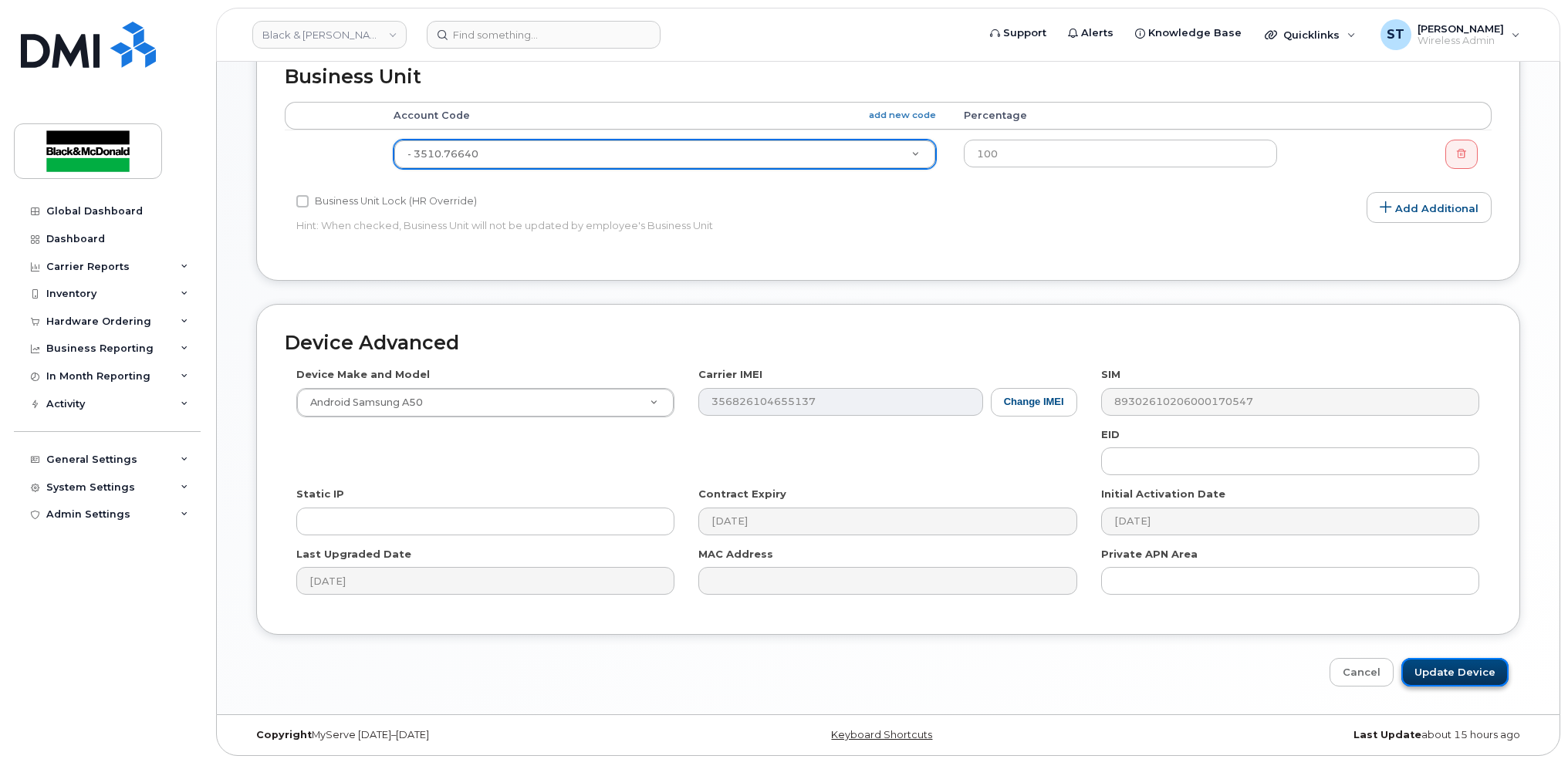
click at [1467, 664] on input "Update Device" at bounding box center [1455, 672] width 108 height 28
type input "Saving..."
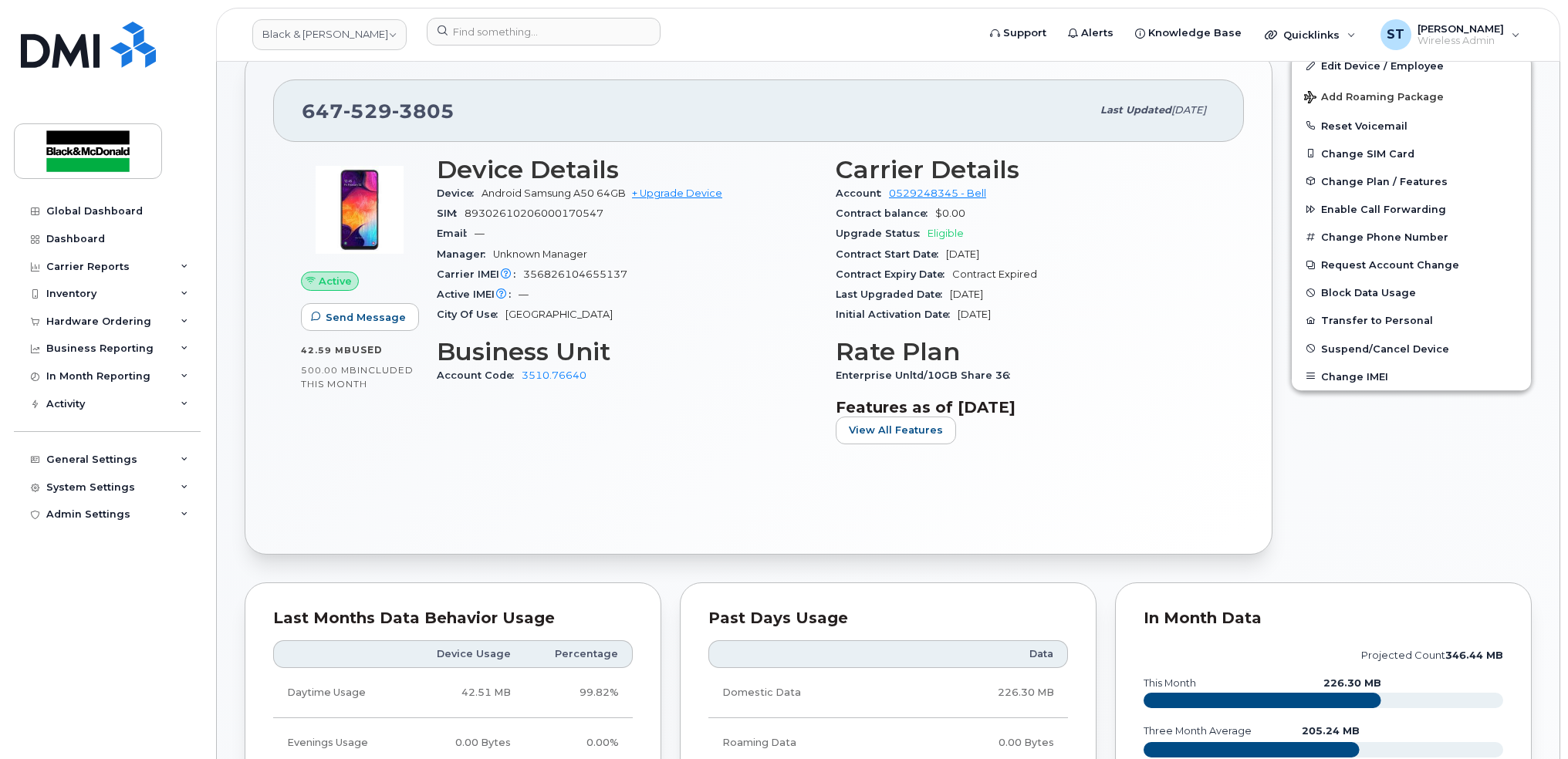
scroll to position [309, 0]
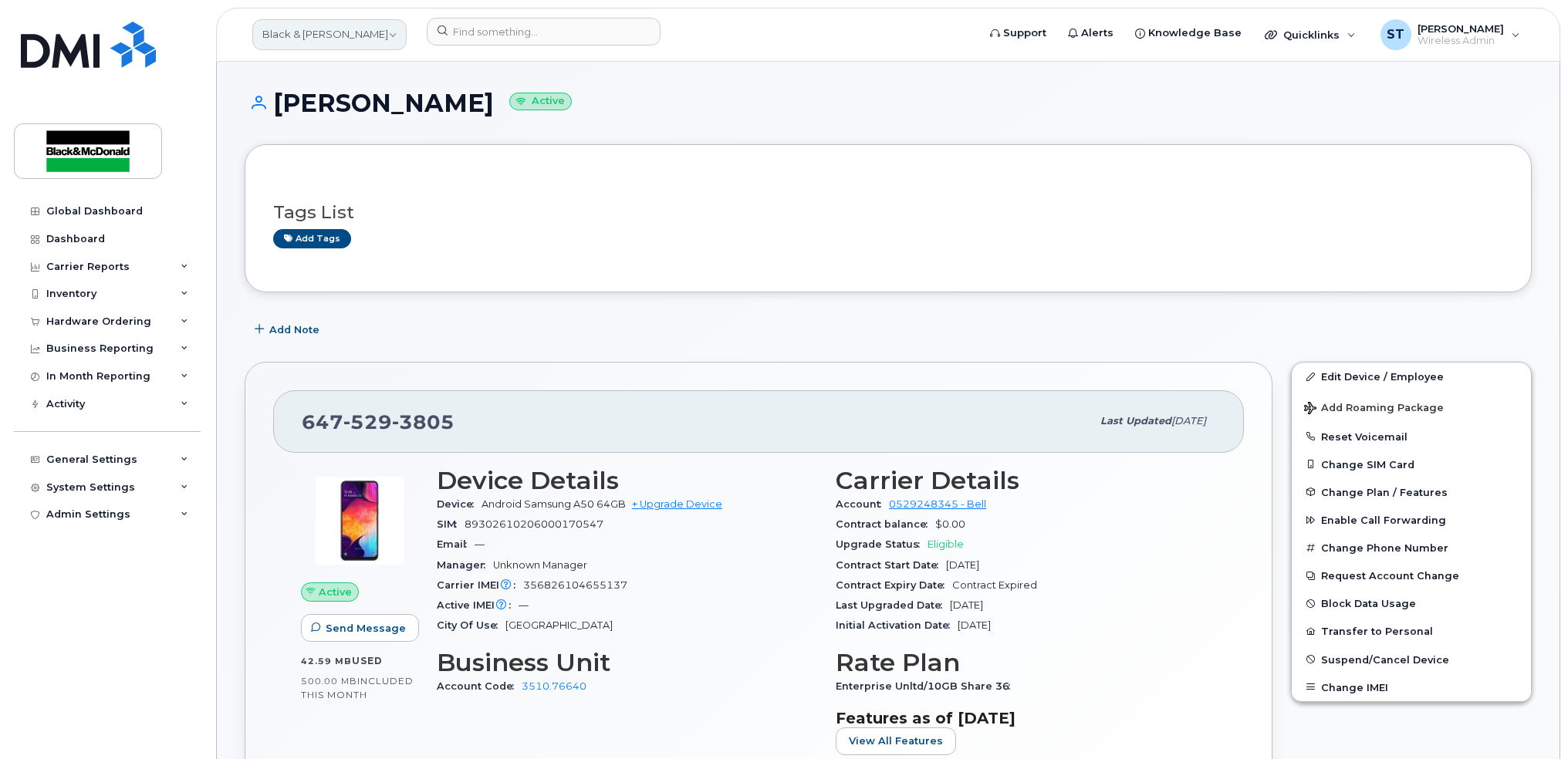
click at [306, 39] on link "Black & [PERSON_NAME]" at bounding box center [329, 34] width 154 height 31
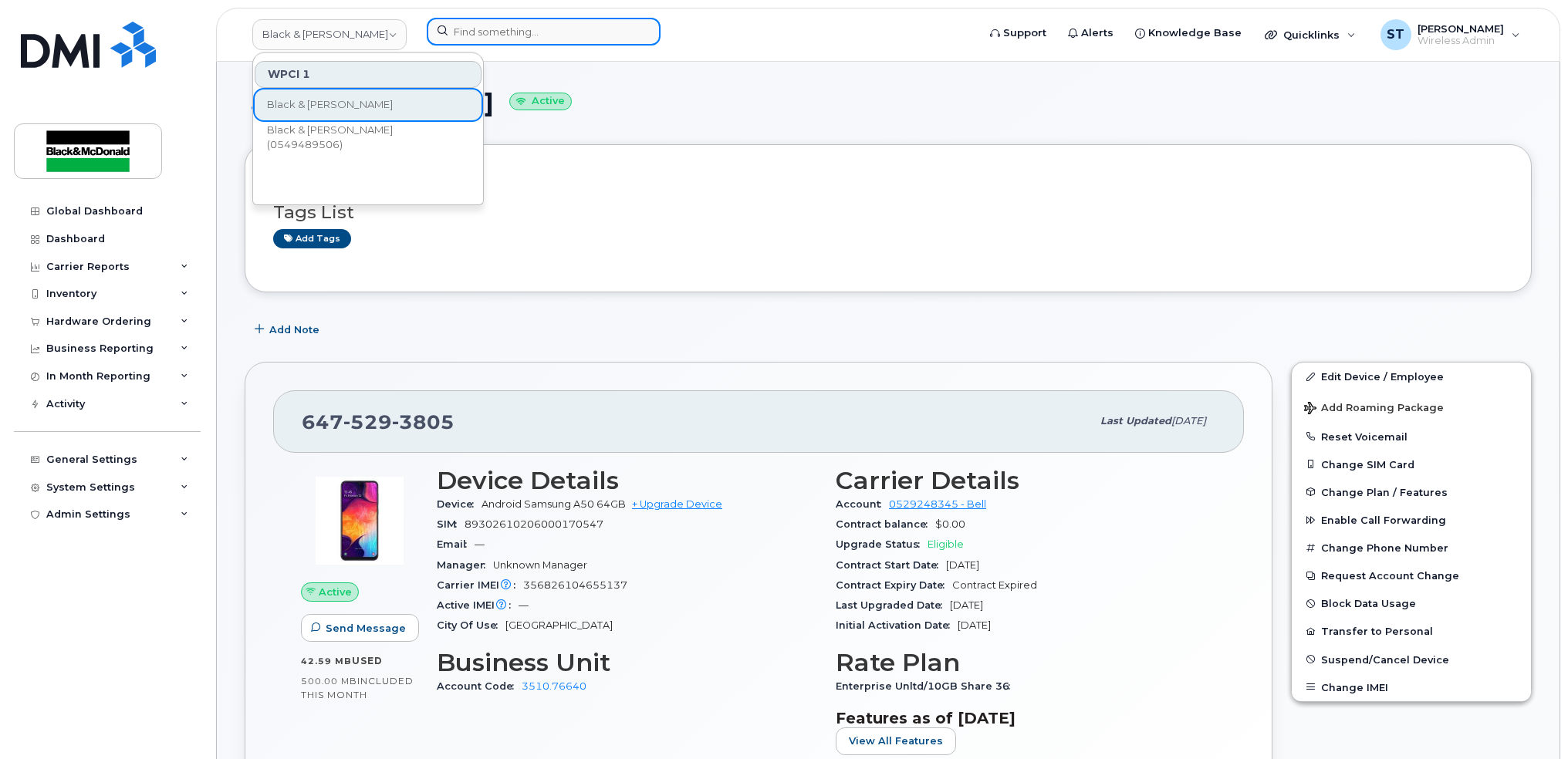
click at [436, 35] on input at bounding box center [544, 31] width 234 height 28
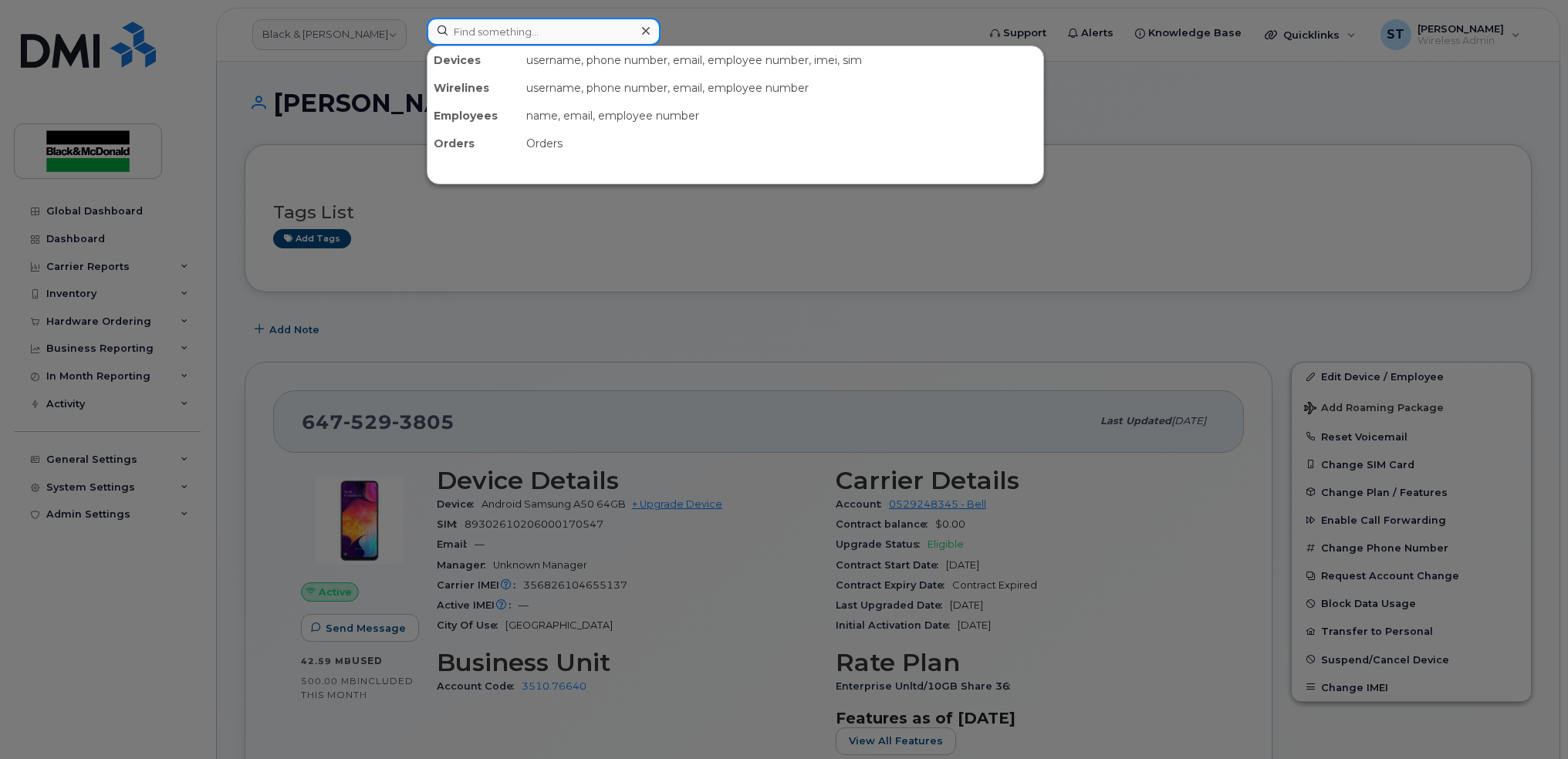
paste input "[PERSON_NAME]"
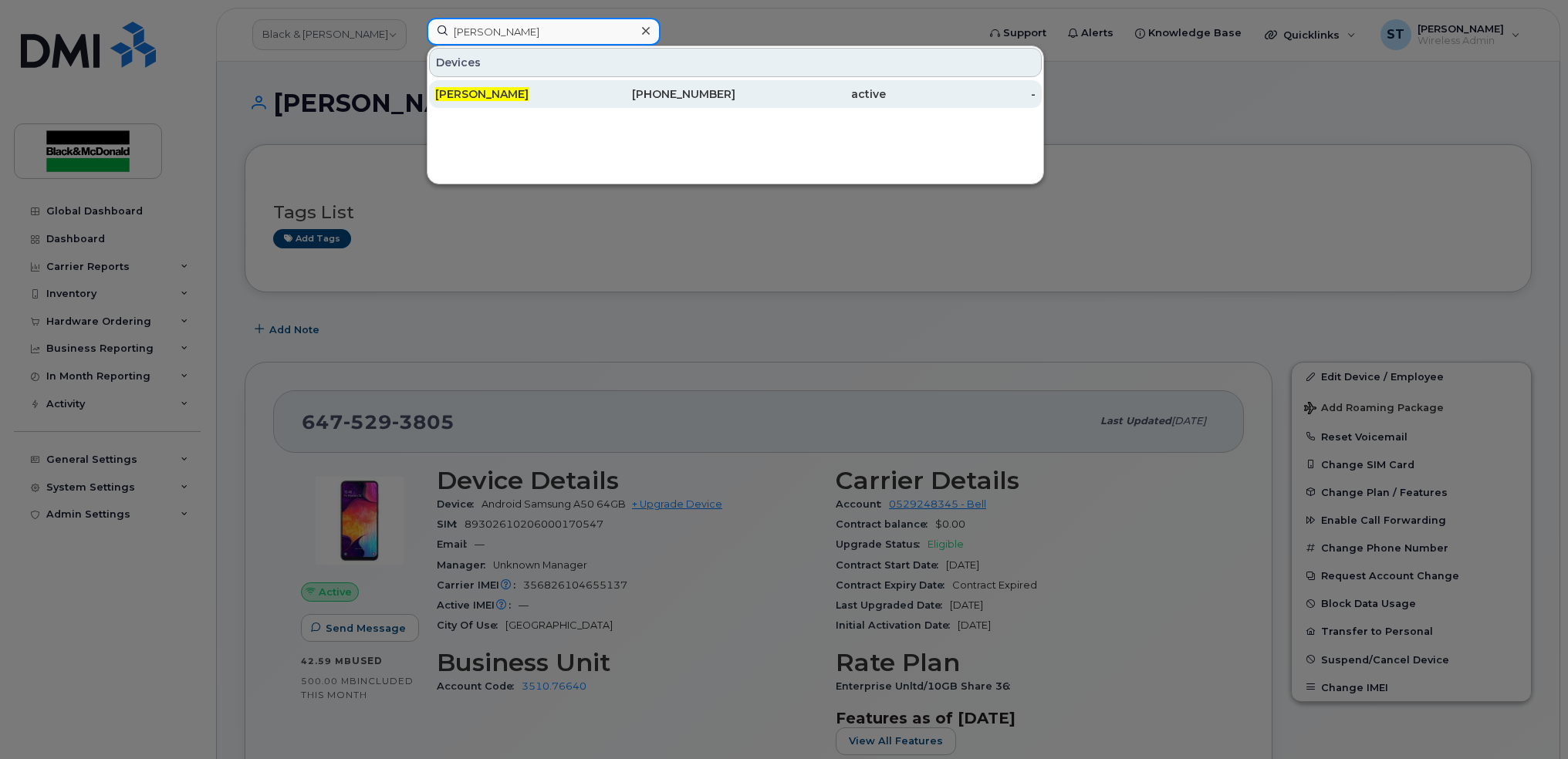
type input "[PERSON_NAME]"
click at [509, 94] on span "[PERSON_NAME]" at bounding box center [482, 94] width 93 height 14
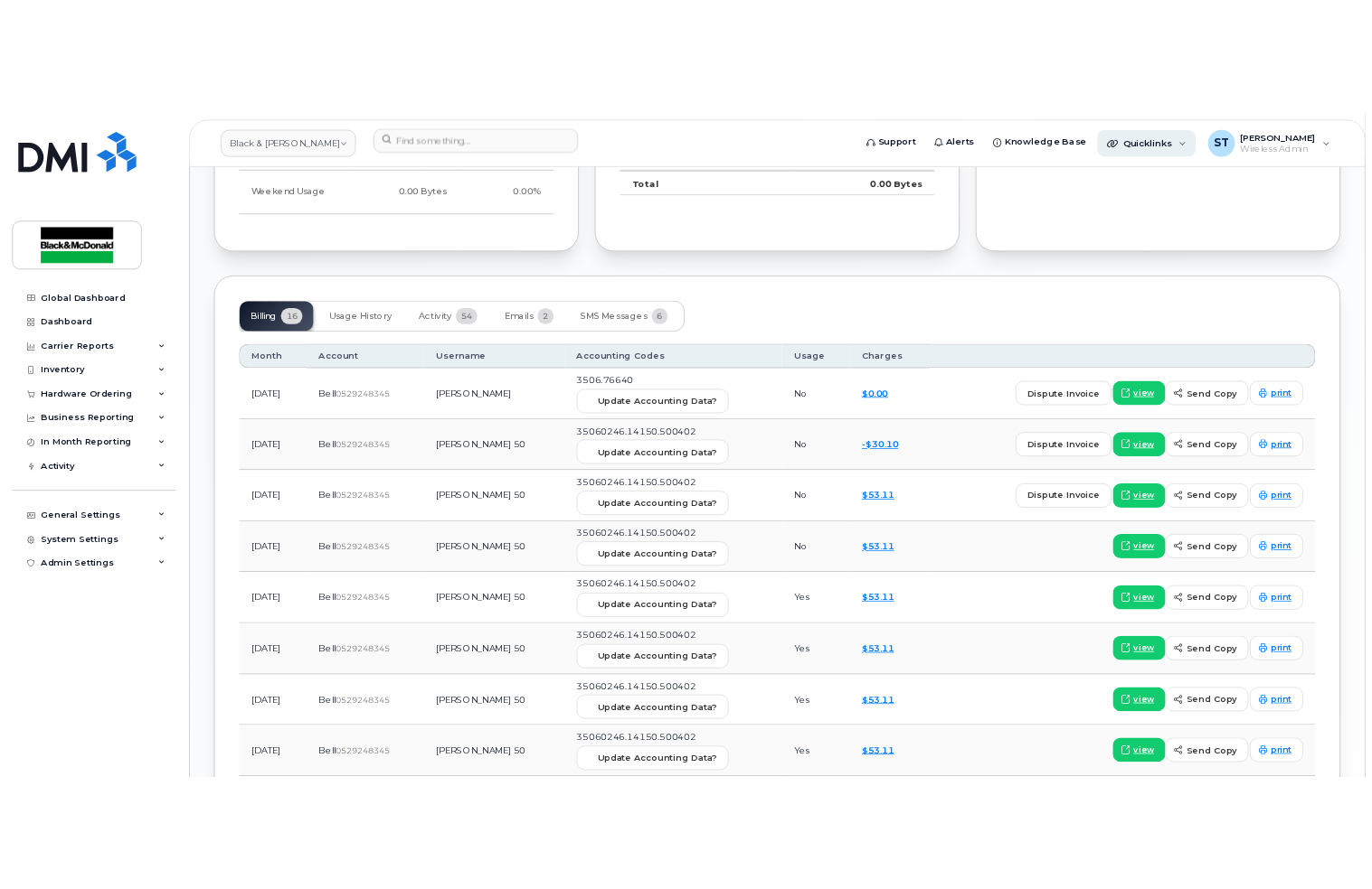
scroll to position [1311, 0]
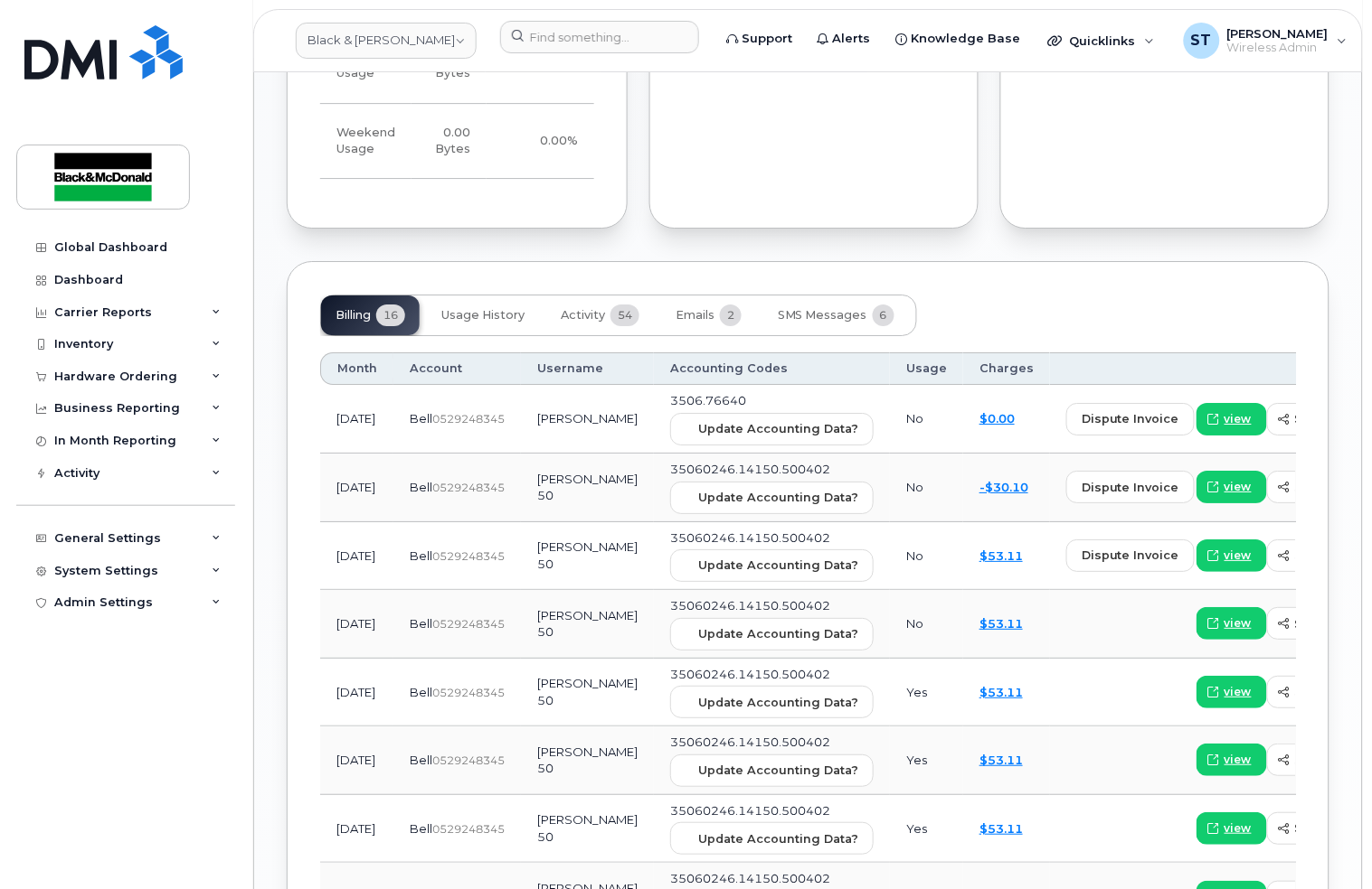
click at [562, 65] on header "Black & [PERSON_NAME] Support Alerts Knowledge Base Quicklinks Suspend / Cancel…" at bounding box center [807, 40] width 1109 height 64
click at [557, 41] on input at bounding box center [600, 36] width 199 height 32
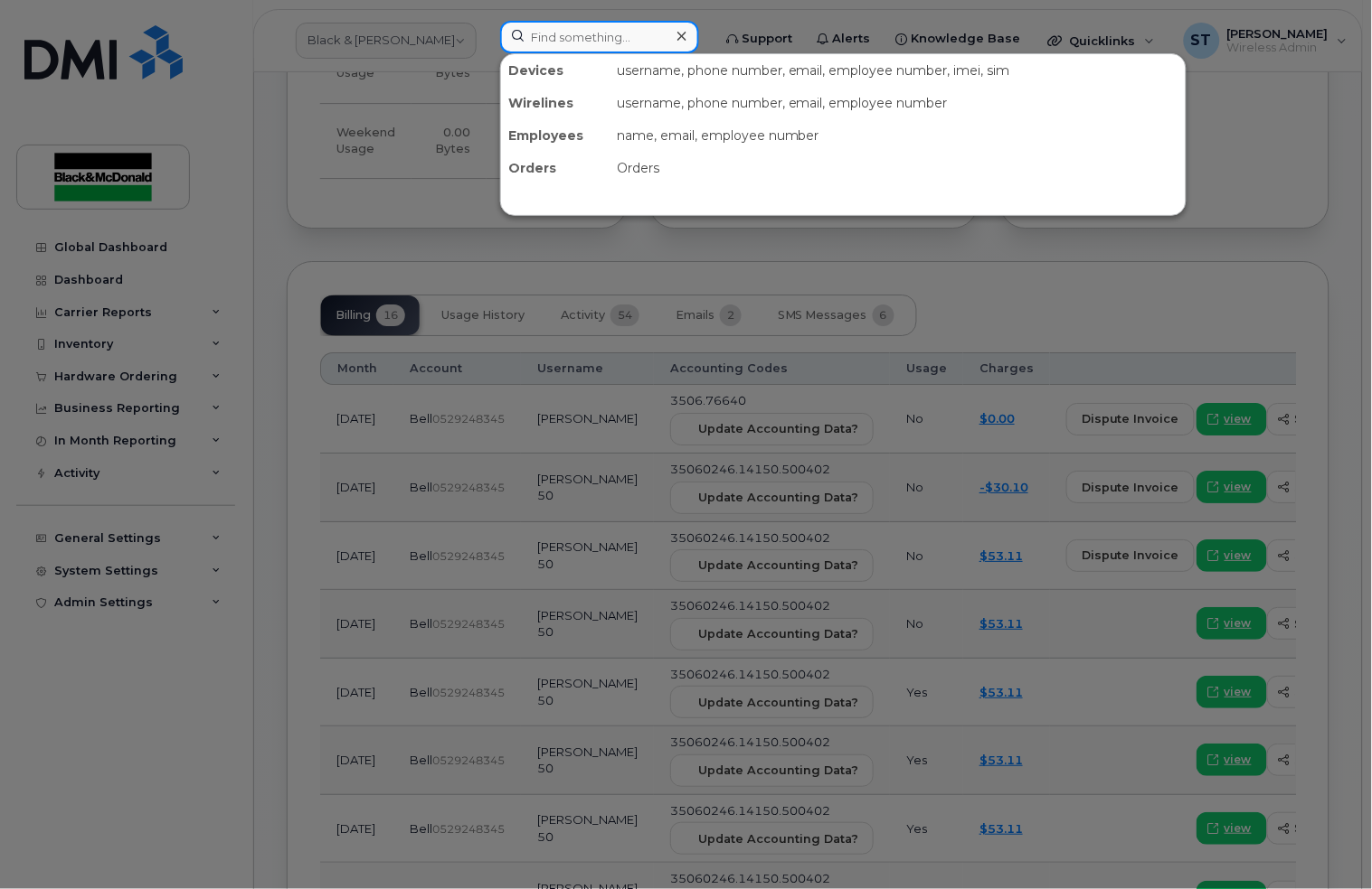
paste input "6475293805"
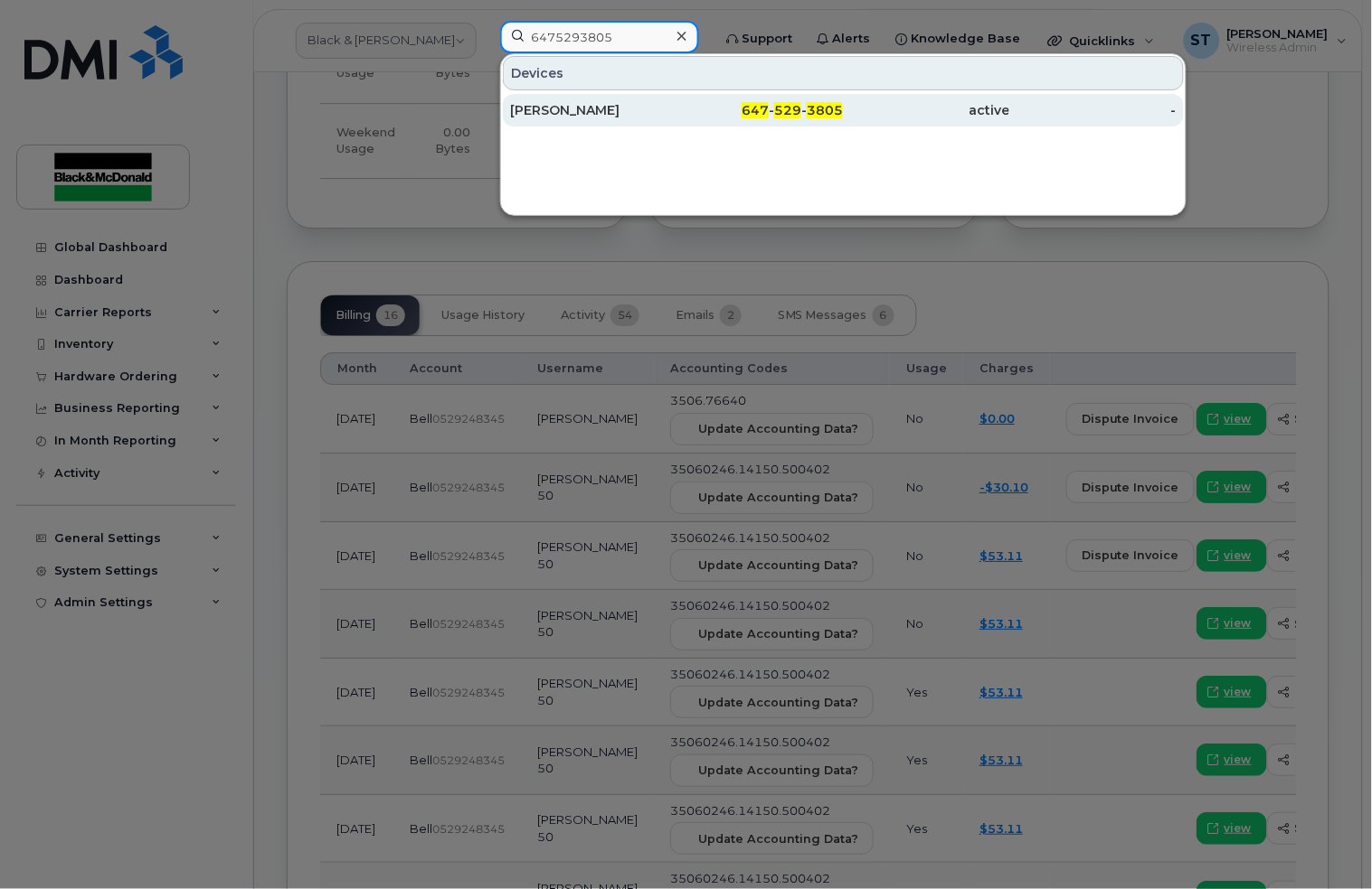
type input "6475293805"
click at [574, 110] on div "[PERSON_NAME]" at bounding box center [593, 110] width 166 height 19
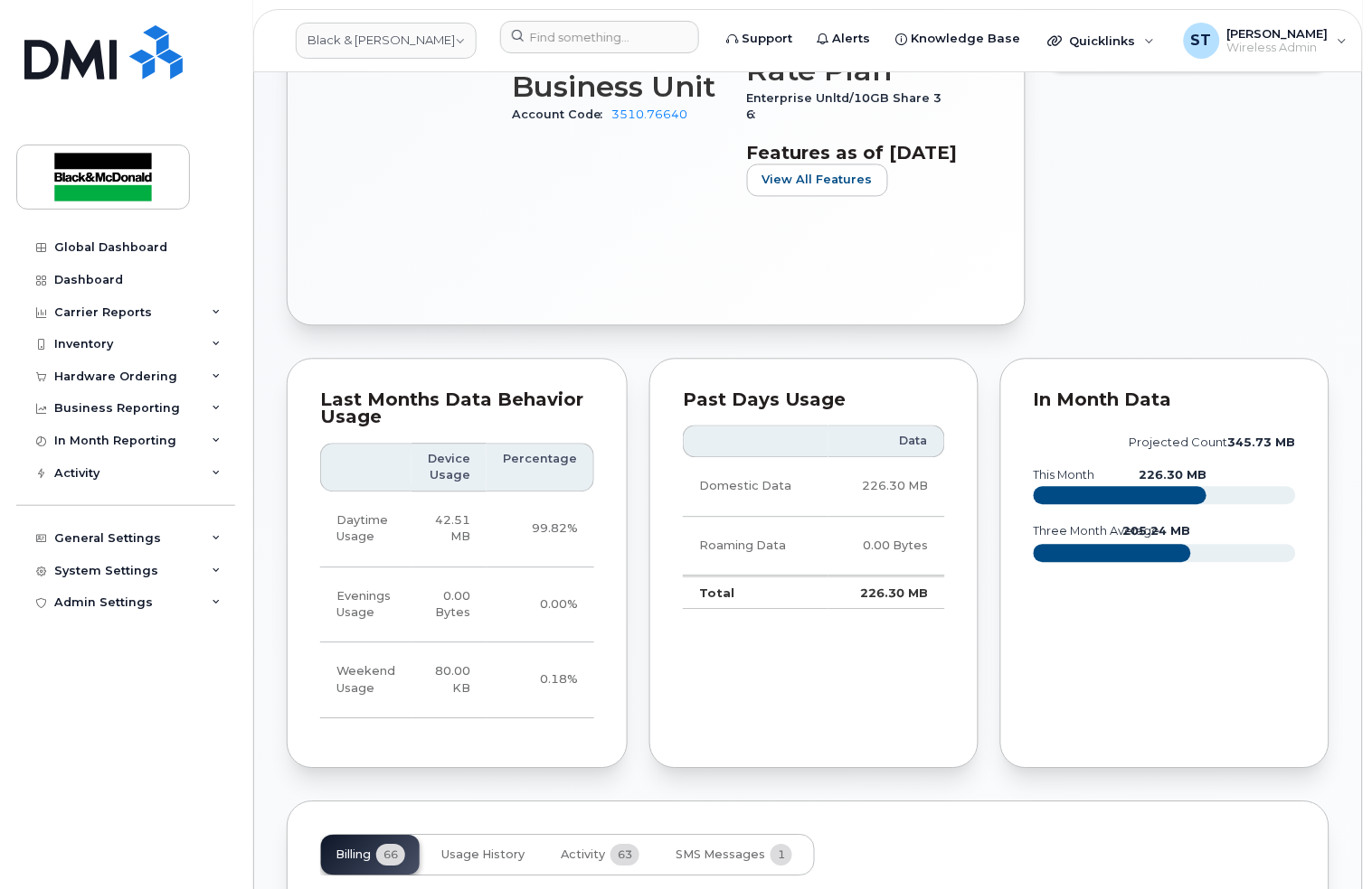
scroll to position [963, 0]
